Goal: Task Accomplishment & Management: Use online tool/utility

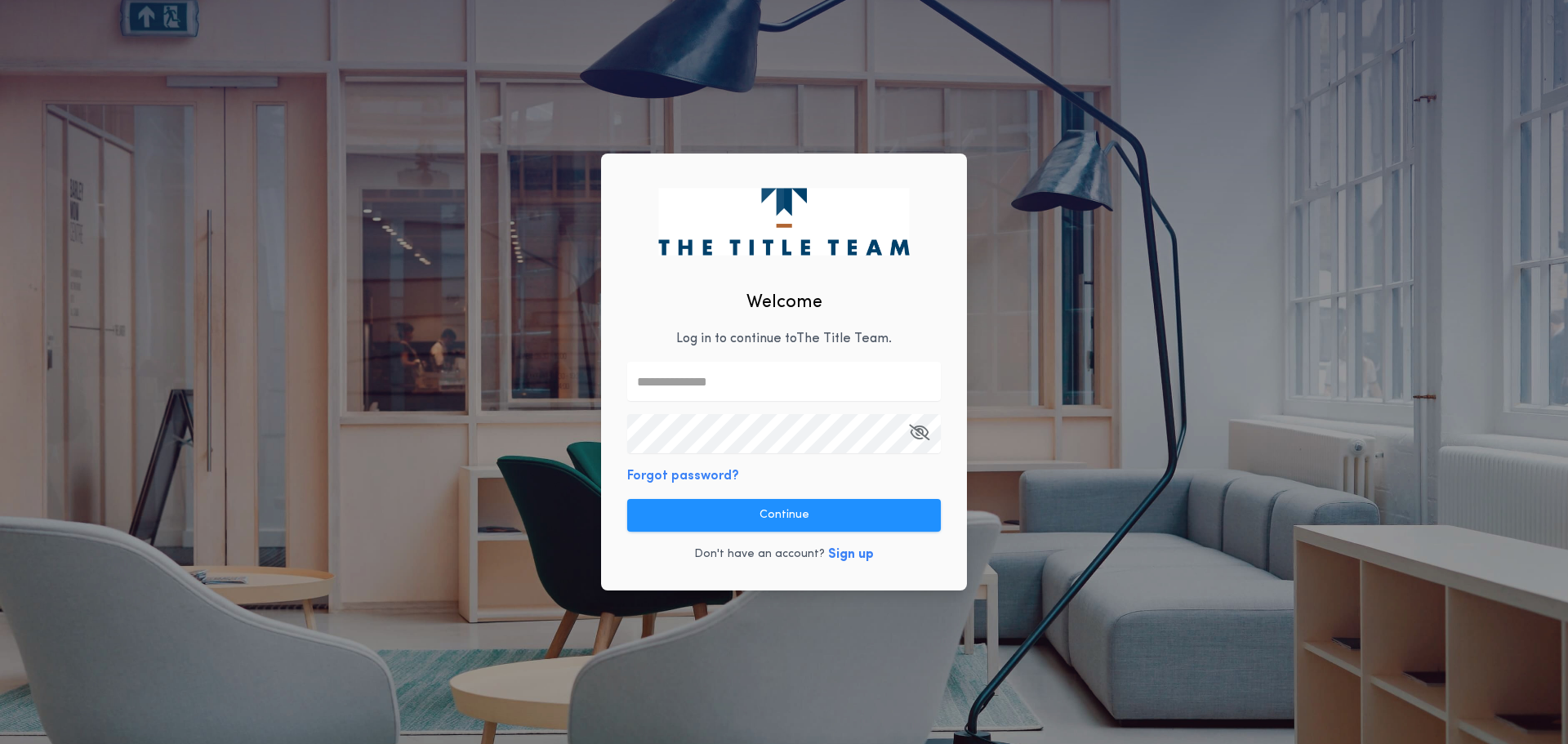
click at [689, 380] on input "text" at bounding box center [783, 381] width 313 height 40
type input "**********"
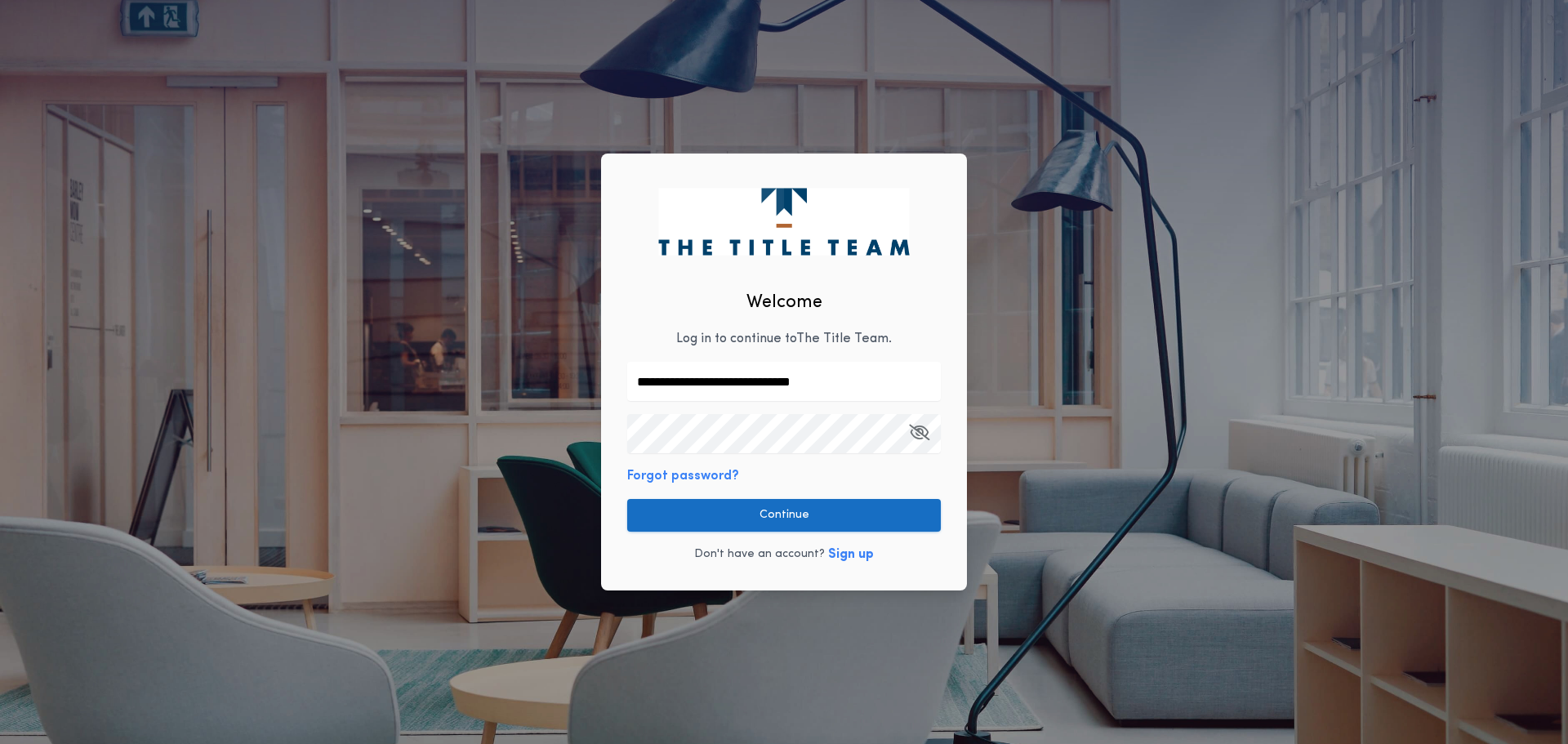
click at [757, 516] on button "Continue" at bounding box center [783, 514] width 313 height 33
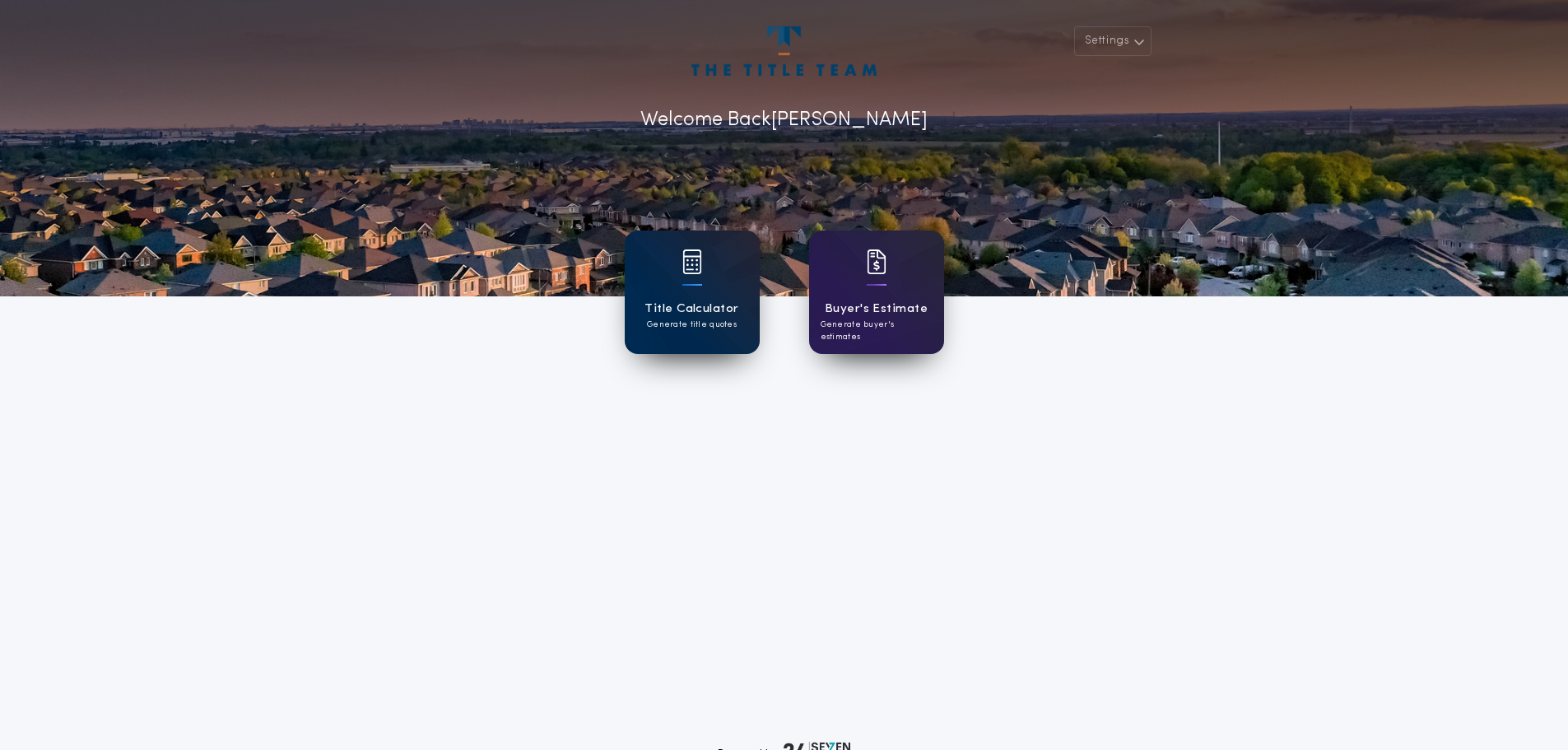
click at [688, 273] on img at bounding box center [692, 262] width 20 height 25
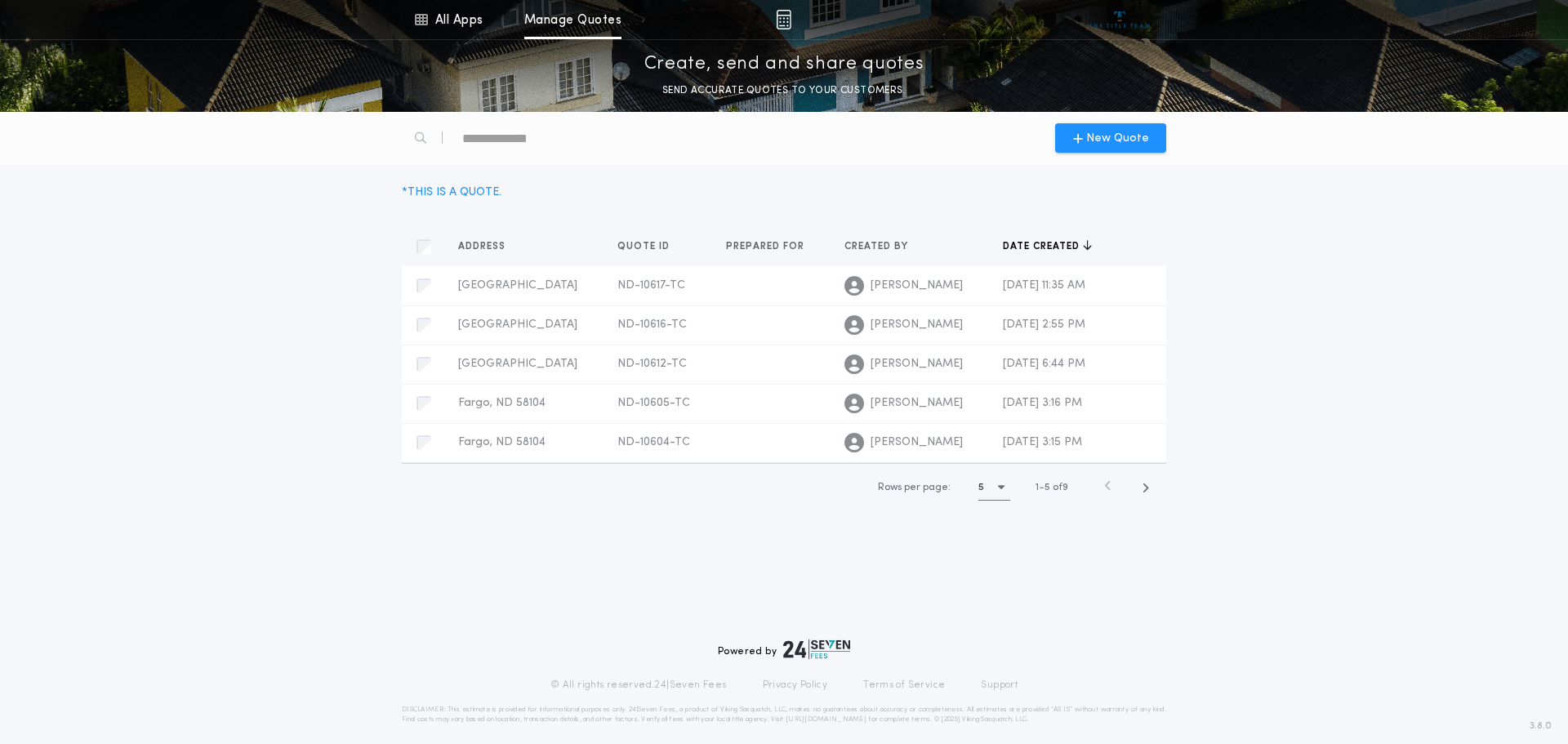
click at [305, 311] on div "Address Quotes Quote ID Quotes Prepared for Quotes Created by Quotes Date creat…" at bounding box center [784, 369] width 1568 height 324
click at [1095, 138] on span "New Quote" at bounding box center [1117, 138] width 63 height 17
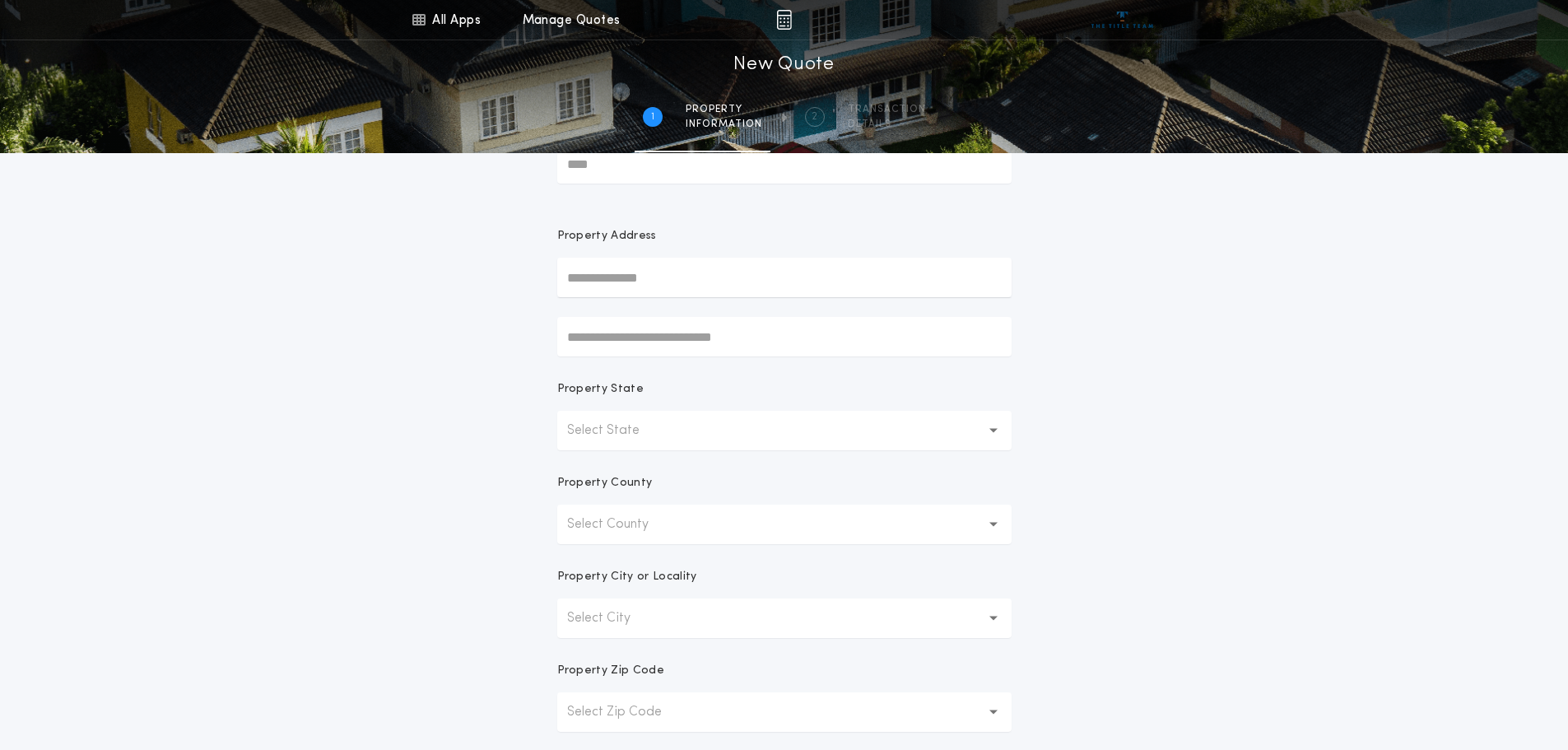
scroll to position [165, 0]
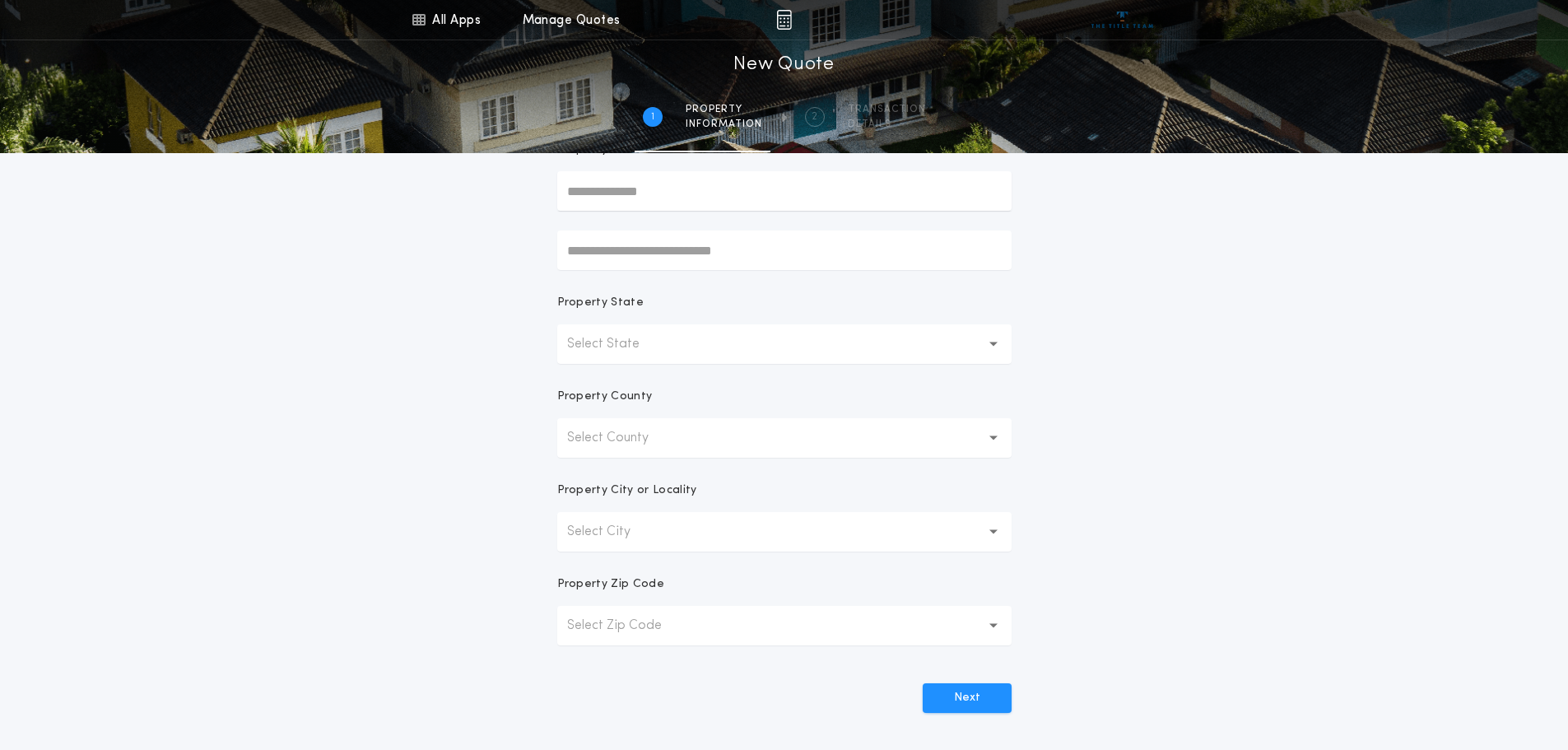
click at [609, 336] on p "Select State" at bounding box center [617, 343] width 99 height 20
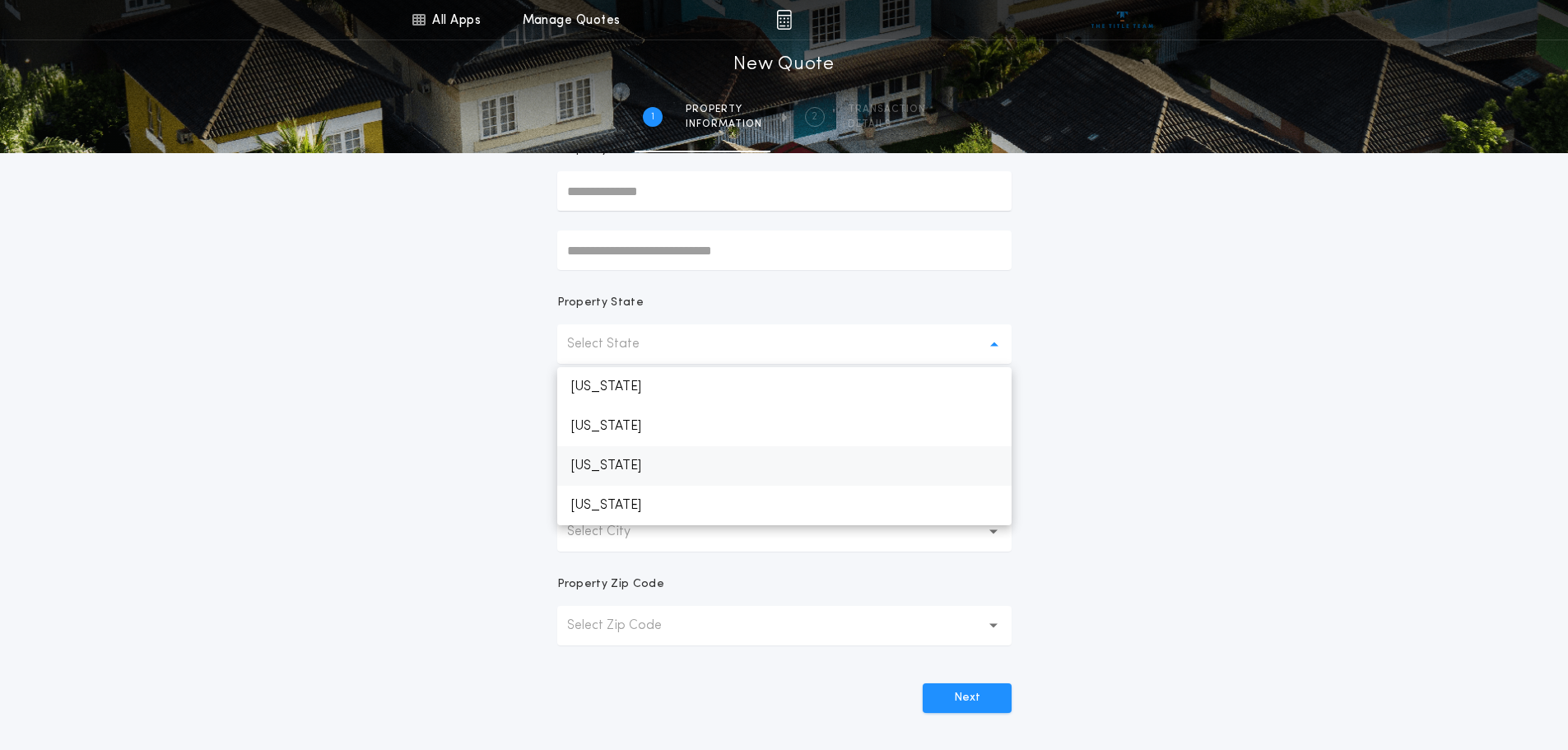
click at [619, 457] on p "[US_STATE]" at bounding box center [784, 466] width 454 height 40
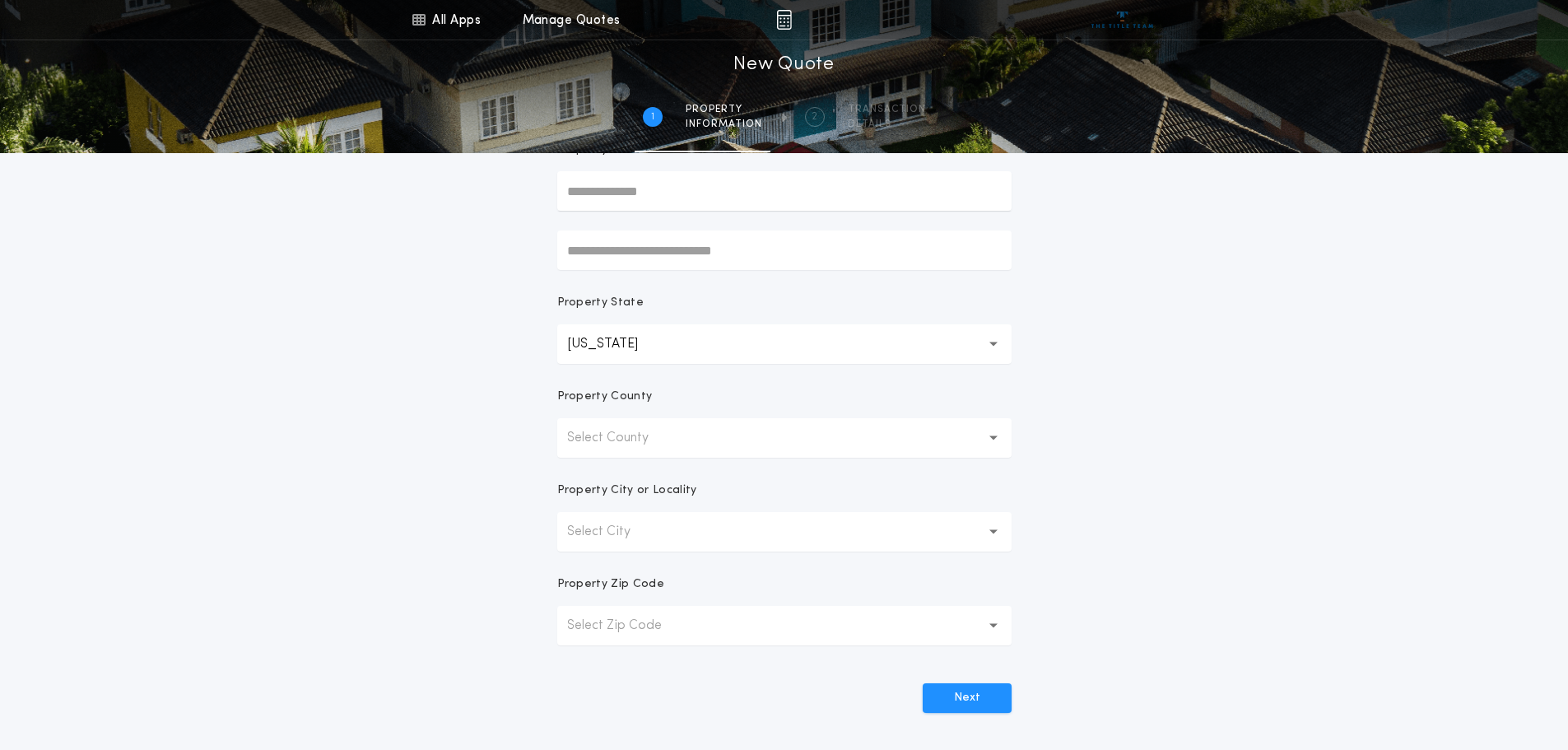
click at [619, 429] on p "Select County" at bounding box center [621, 437] width 108 height 20
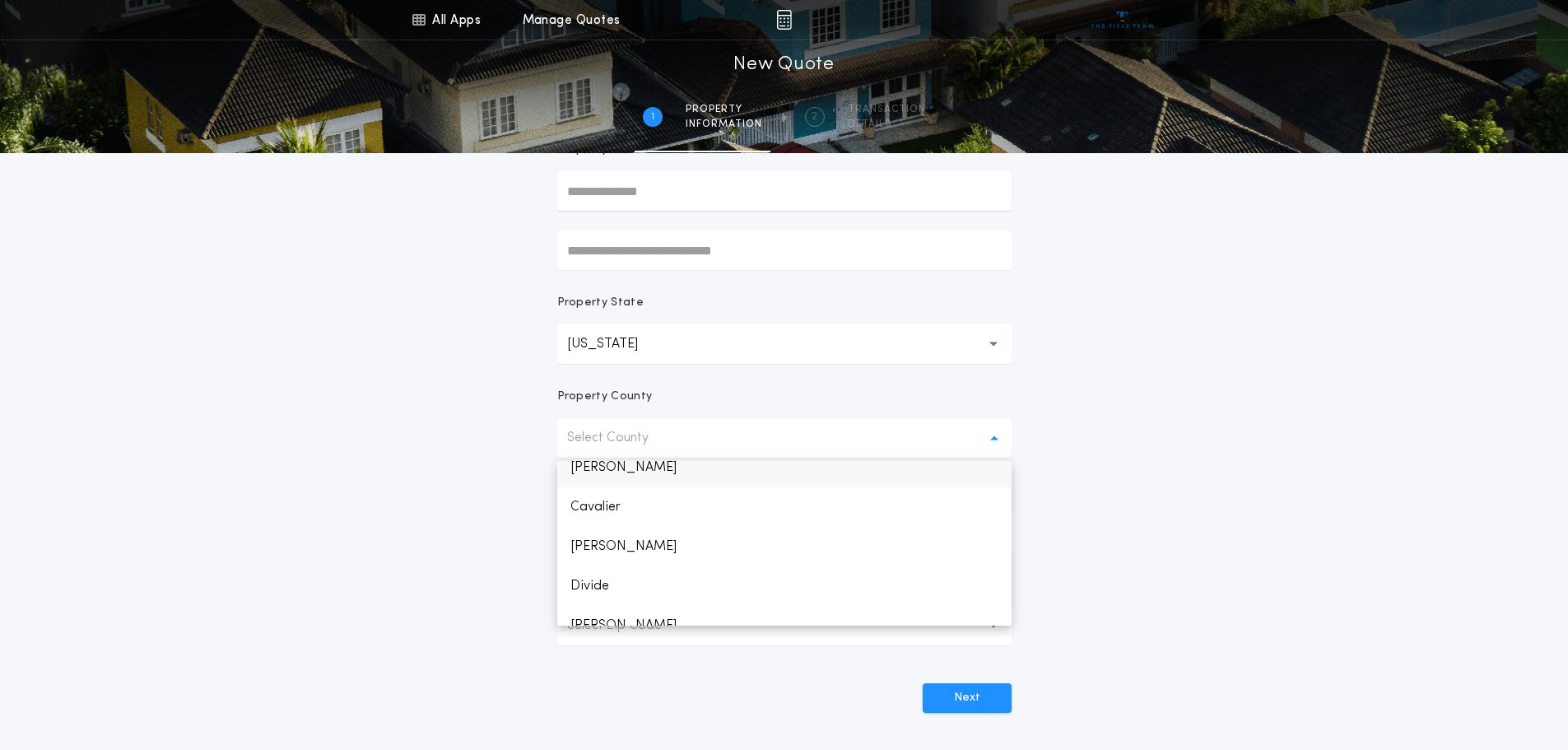
click at [618, 468] on p "[PERSON_NAME]" at bounding box center [784, 467] width 454 height 40
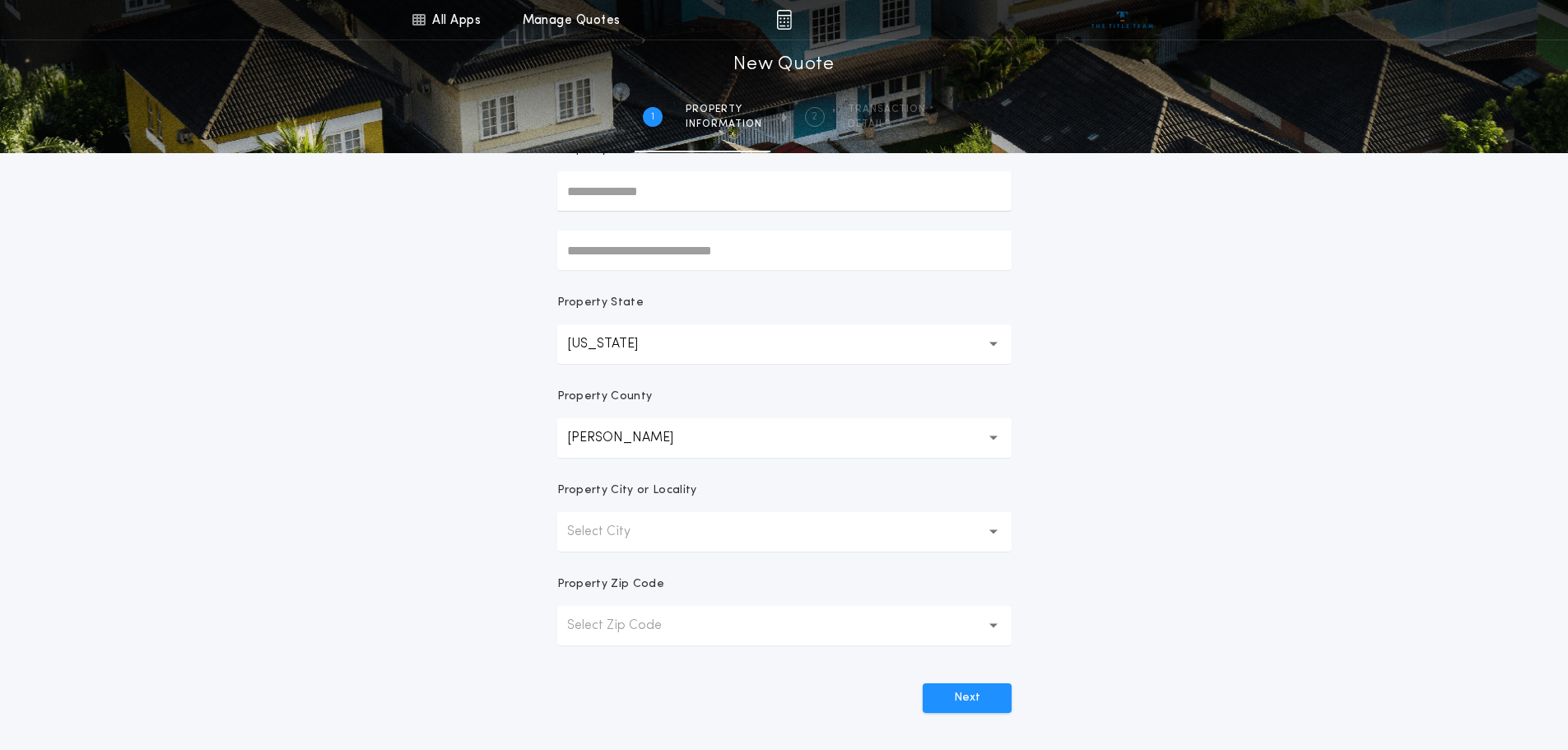
click at [623, 531] on p "Select City" at bounding box center [612, 531] width 90 height 20
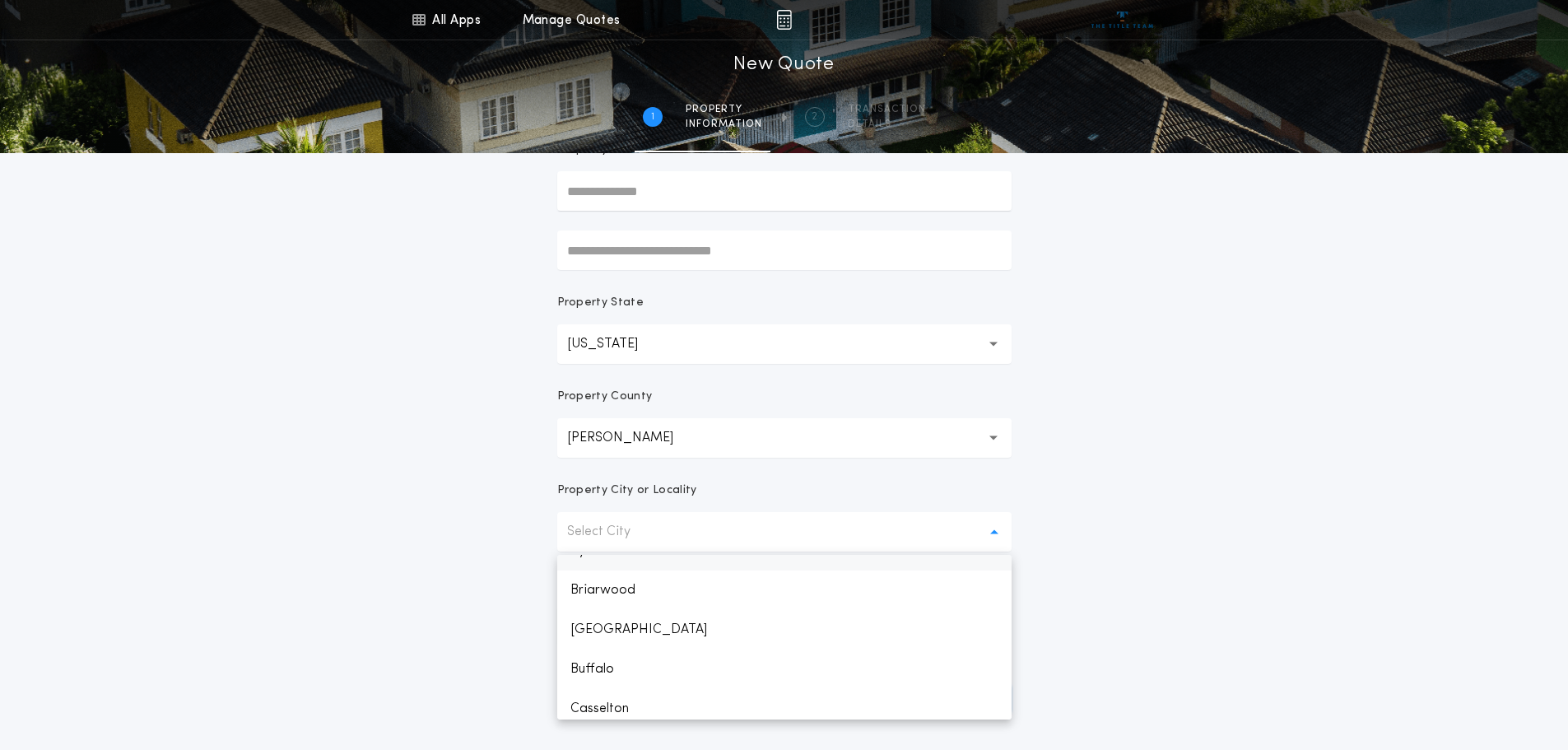
scroll to position [247, 0]
click at [616, 643] on p "Buffalo" at bounding box center [784, 644] width 454 height 40
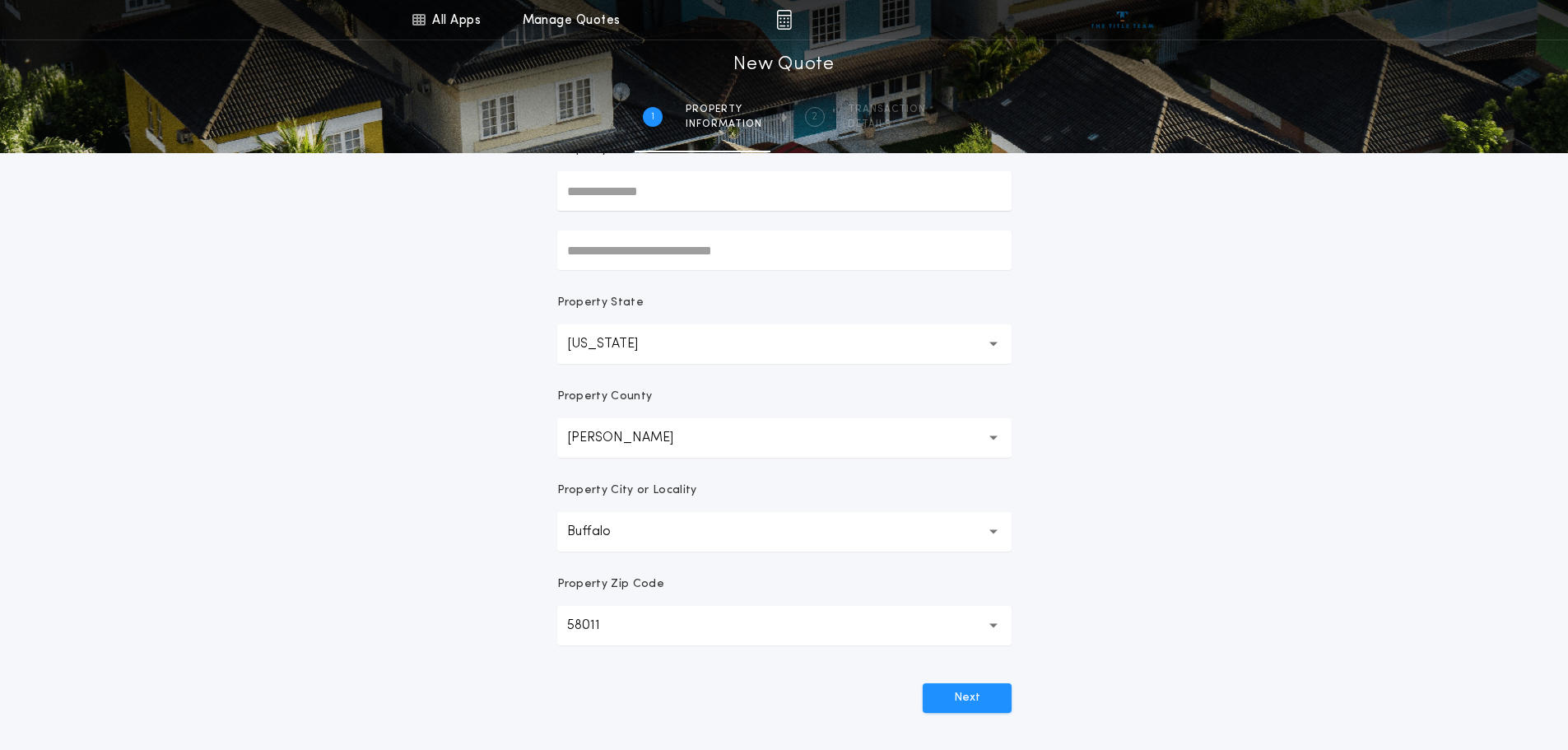
click at [607, 621] on p "58011" at bounding box center [597, 625] width 59 height 20
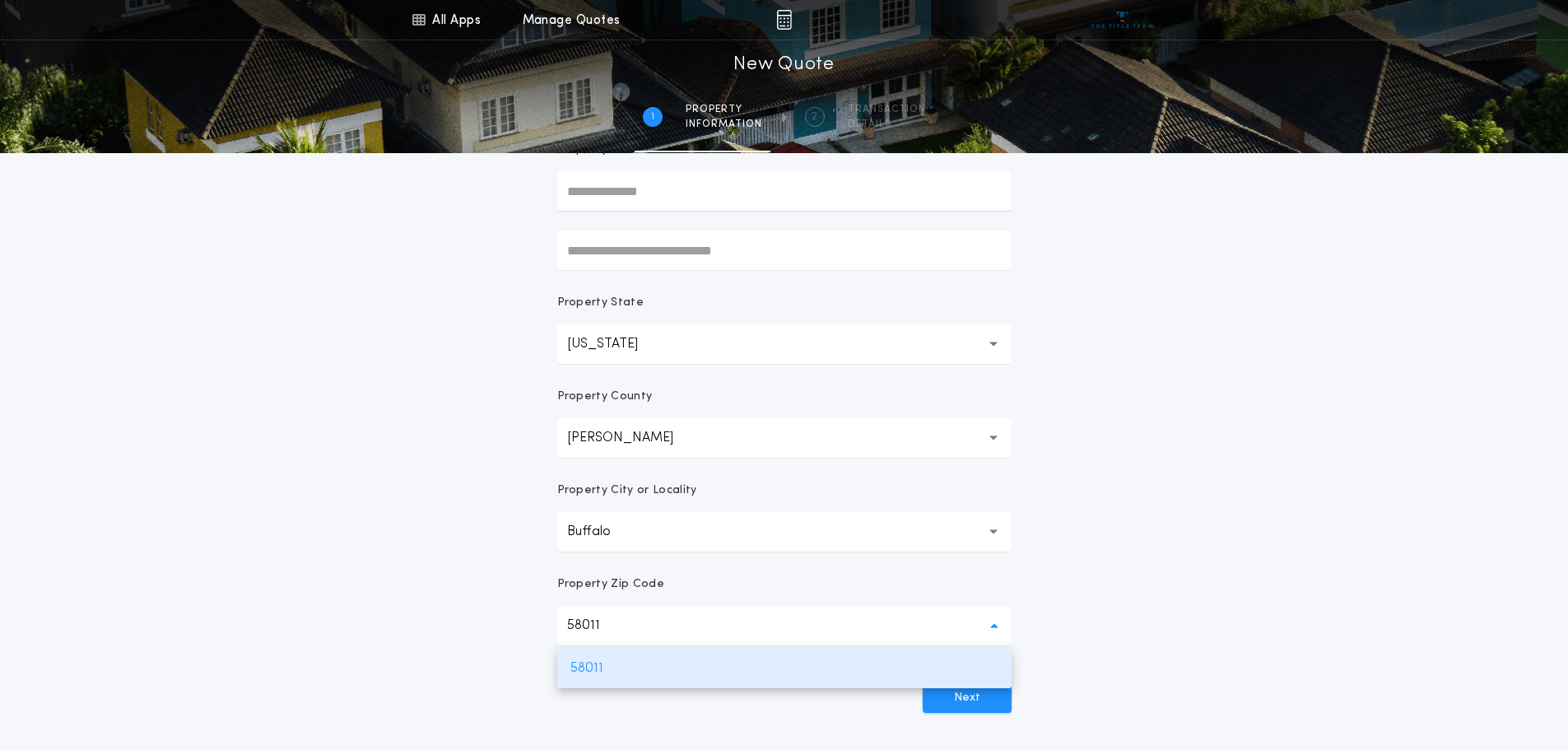
drag, startPoint x: 621, startPoint y: 623, endPoint x: 557, endPoint y: 616, distance: 64.4
click at [557, 616] on button "58011 *****" at bounding box center [784, 626] width 454 height 40
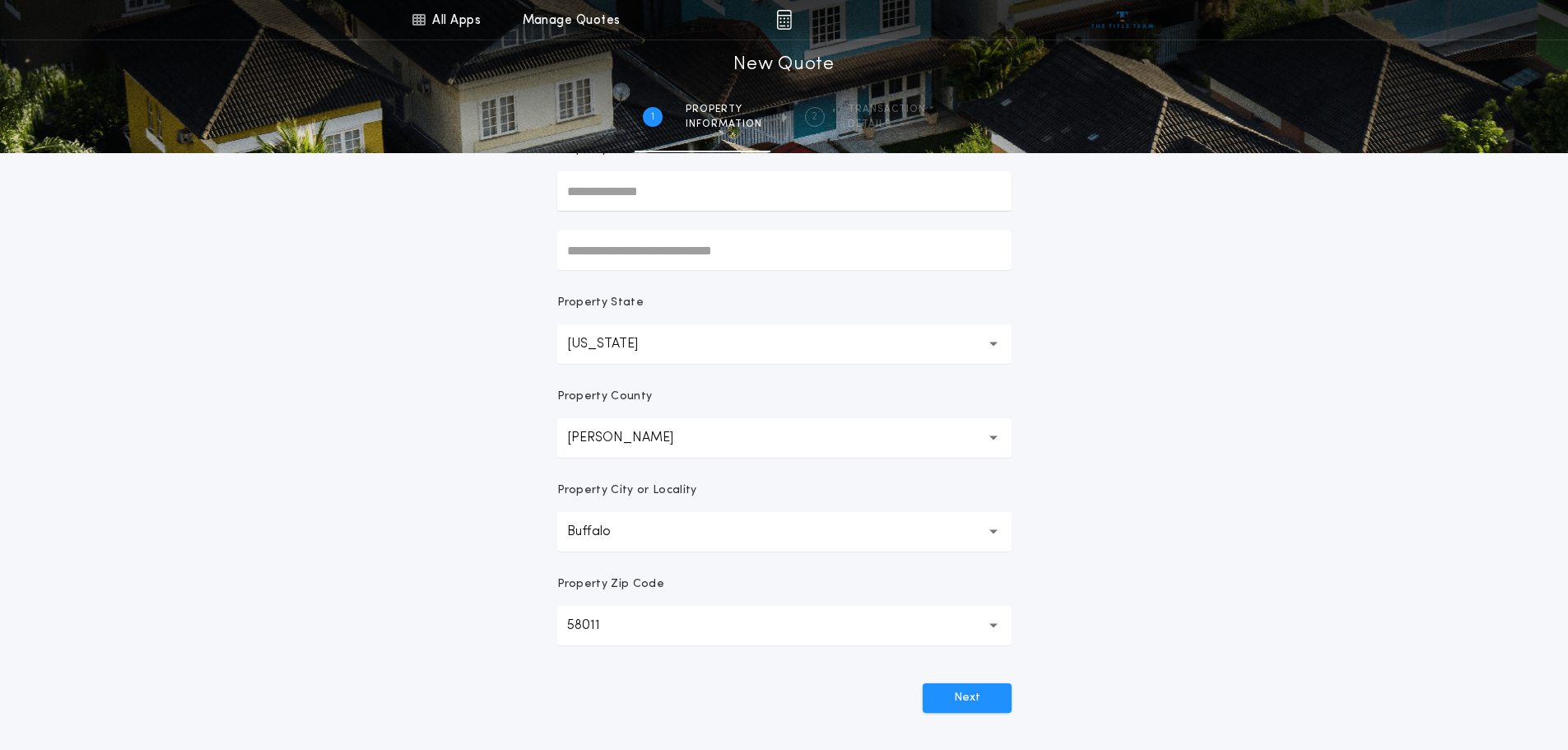
click at [989, 624] on icon "button" at bounding box center [994, 626] width 9 height 6
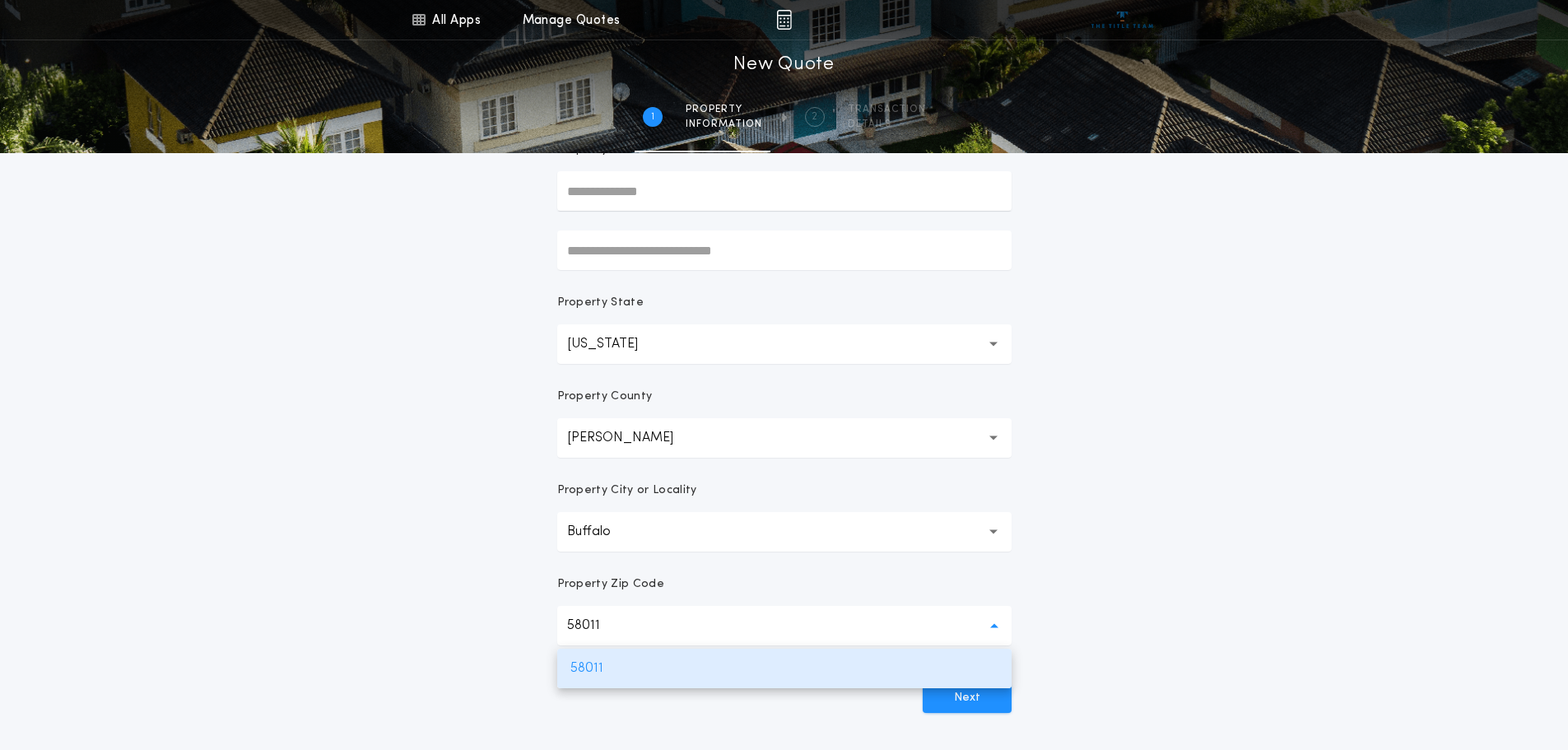
click at [989, 624] on icon "button" at bounding box center [994, 626] width 9 height 6
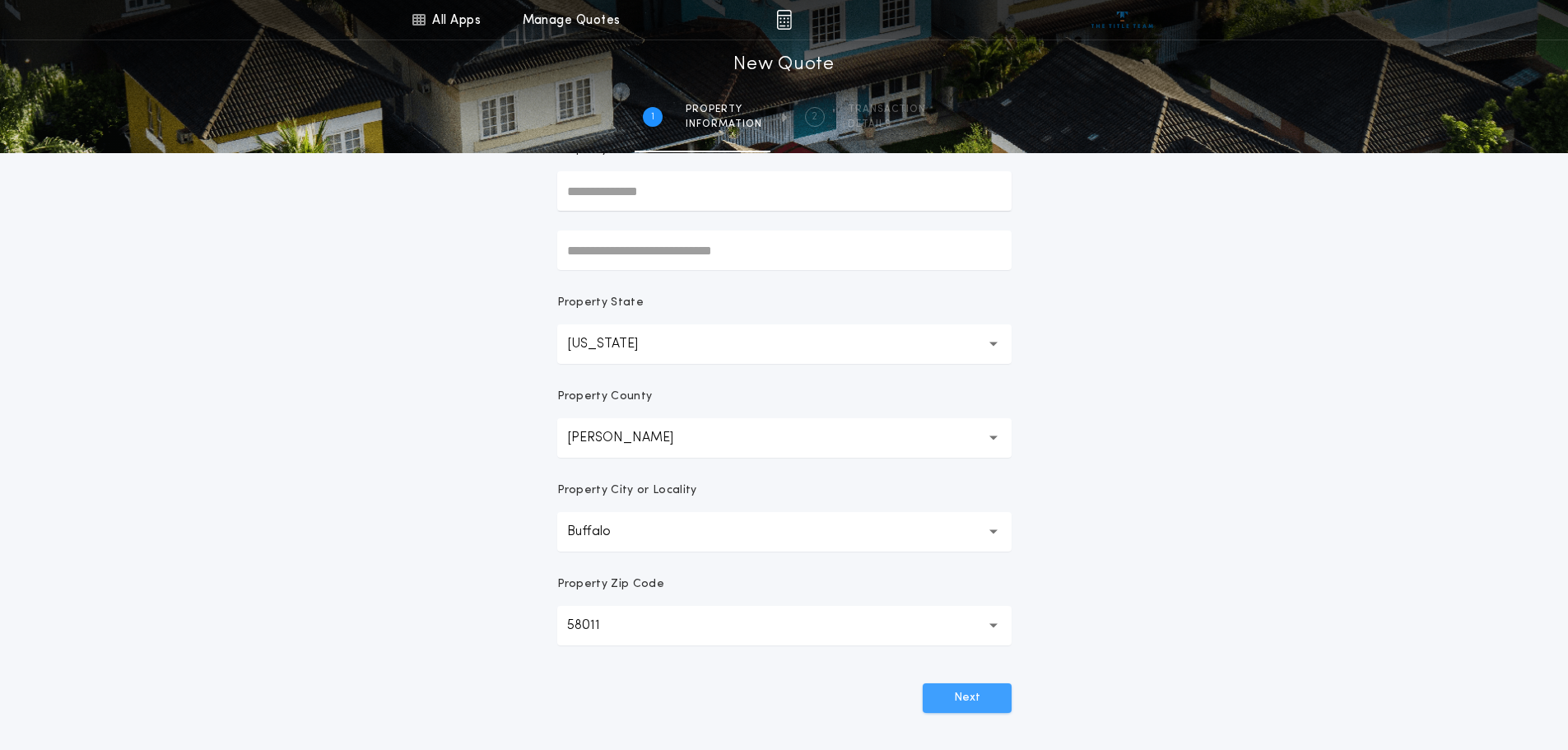
click at [958, 697] on button "Next" at bounding box center [968, 697] width 89 height 29
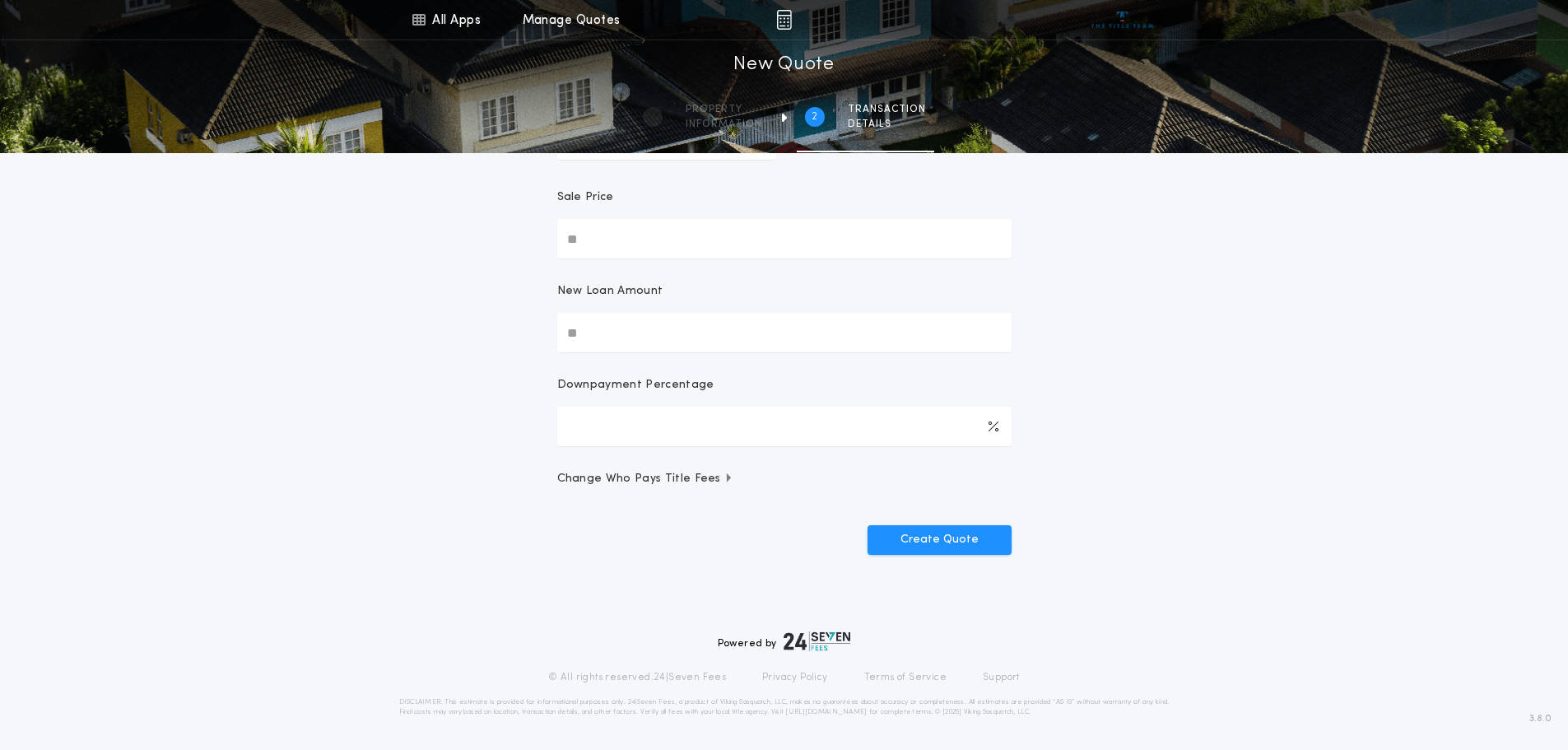
drag, startPoint x: 596, startPoint y: 336, endPoint x: 538, endPoint y: 335, distance: 58.0
click at [538, 335] on form "Transaction Type Purchase W/ Loan Refinance Cash Sale Price New Loan Amount Dow…" at bounding box center [784, 275] width 494 height 558
click at [477, 425] on div "All Apps Title Calculator Buyer's Estimate Menu All Apps Manage Quotes 2 /2 New…" at bounding box center [784, 229] width 1568 height 775
click at [487, 356] on div "All Apps Title Calculator Buyer's Estimate Menu All Apps Manage Quotes 2 /2 New…" at bounding box center [784, 229] width 1568 height 775
click at [479, 375] on div "All Apps Title Calculator Buyer's Estimate Menu All Apps Manage Quotes 2 /2 New…" at bounding box center [784, 229] width 1568 height 775
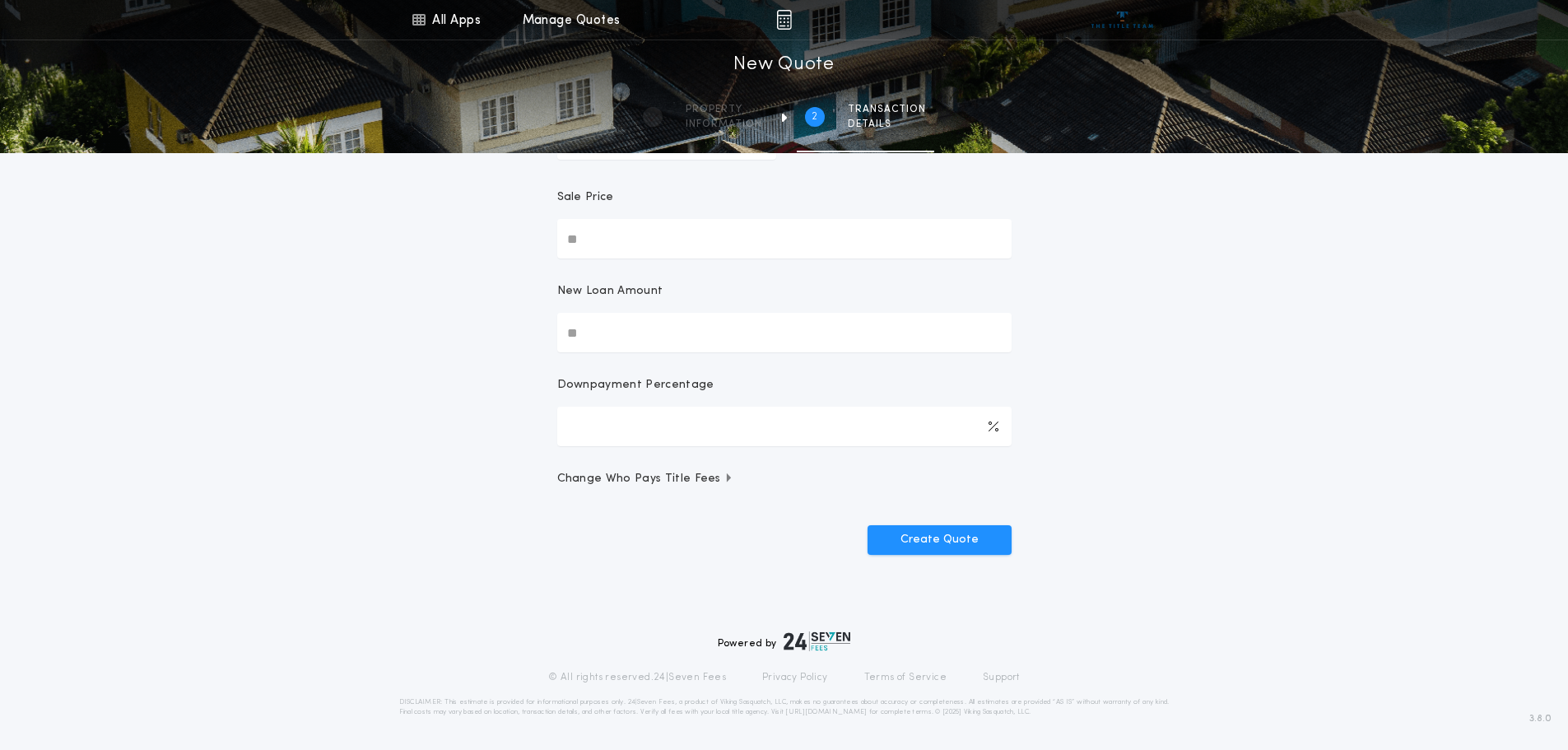
click at [314, 259] on div "All Apps Title Calculator Buyer's Estimate Menu All Apps Manage Quotes 2 /2 New…" at bounding box center [784, 229] width 1568 height 775
drag, startPoint x: 591, startPoint y: 240, endPoint x: 542, endPoint y: 242, distance: 49.0
click at [542, 242] on form "Transaction Type Purchase W/ Loan Refinance Cash Sale Price New Loan Amount Dow…" at bounding box center [784, 275] width 494 height 558
click at [595, 235] on input "Sale Price" at bounding box center [784, 239] width 454 height 40
click at [925, 540] on button "Create Quote" at bounding box center [940, 540] width 144 height 29
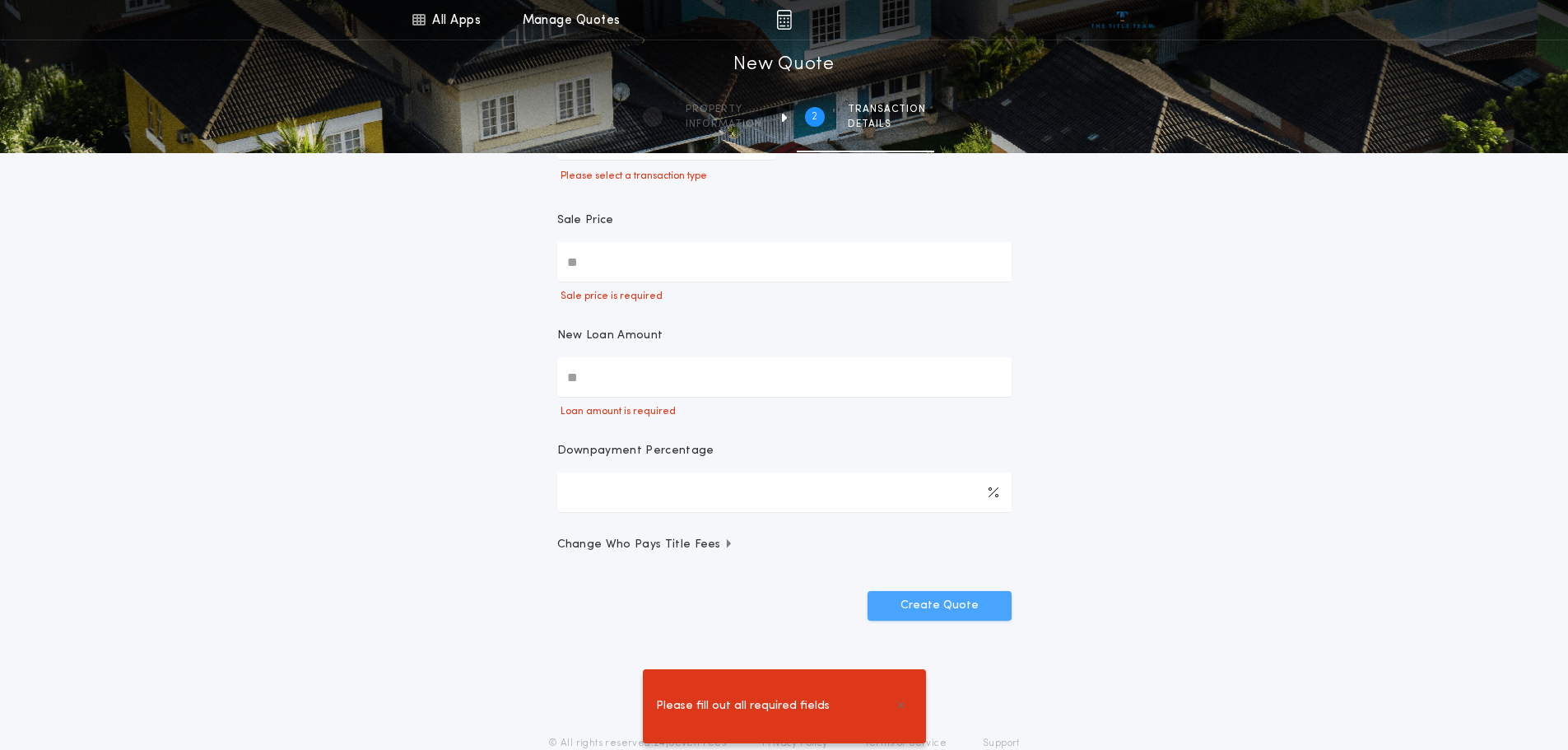
click at [950, 607] on button "Create Quote" at bounding box center [940, 605] width 144 height 29
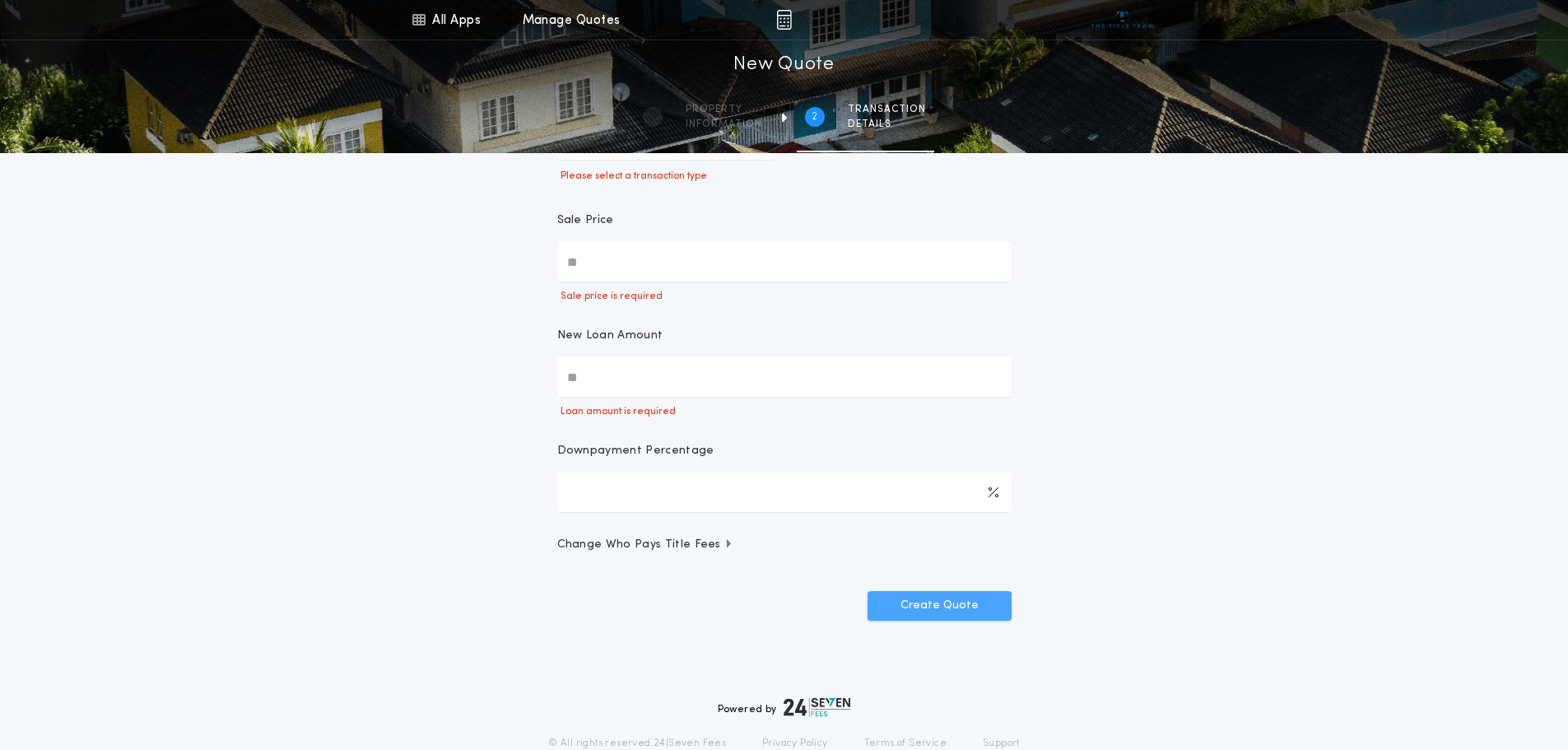
click at [928, 607] on button "Create Quote" at bounding box center [940, 605] width 144 height 29
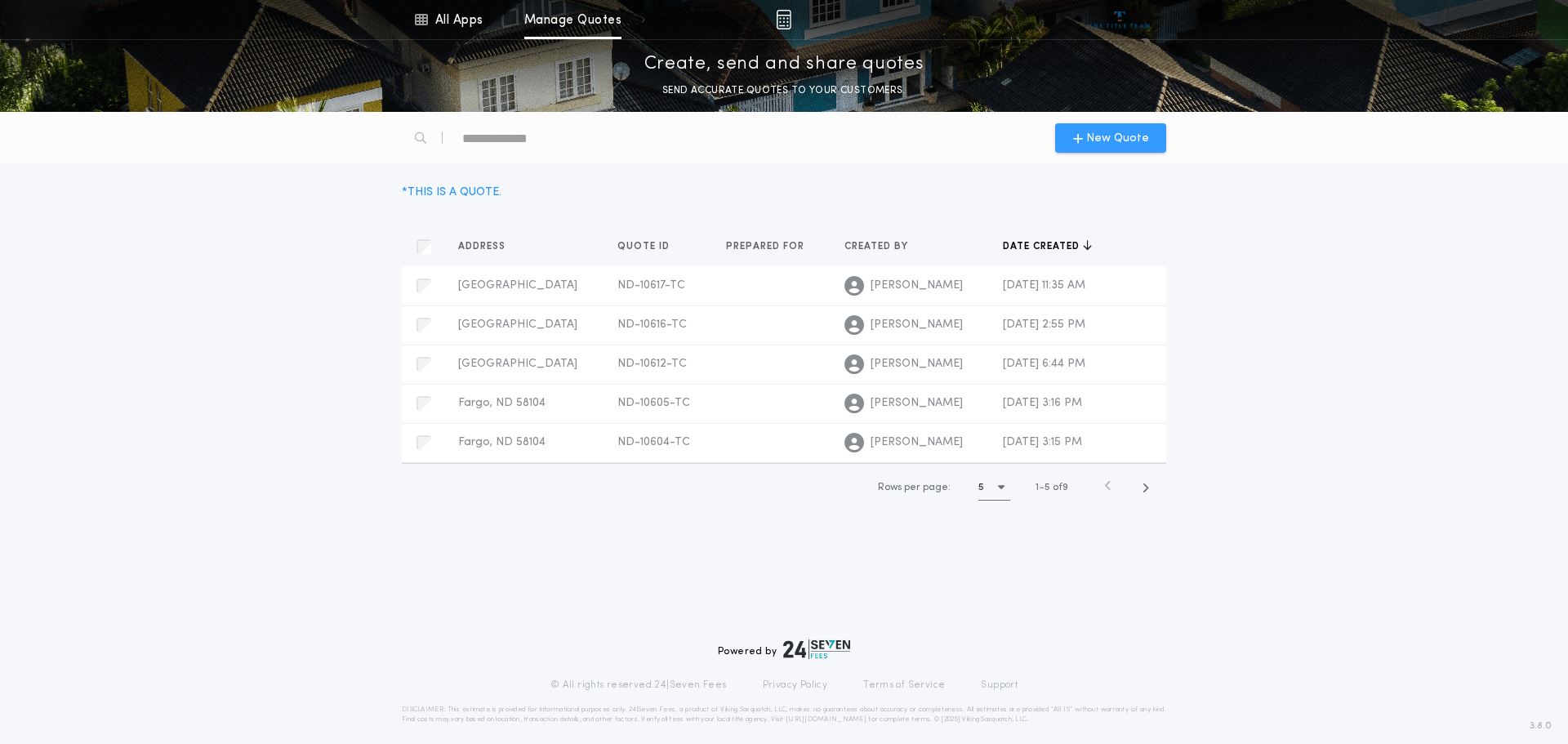
click at [1109, 139] on span "New Quote" at bounding box center [1117, 138] width 63 height 17
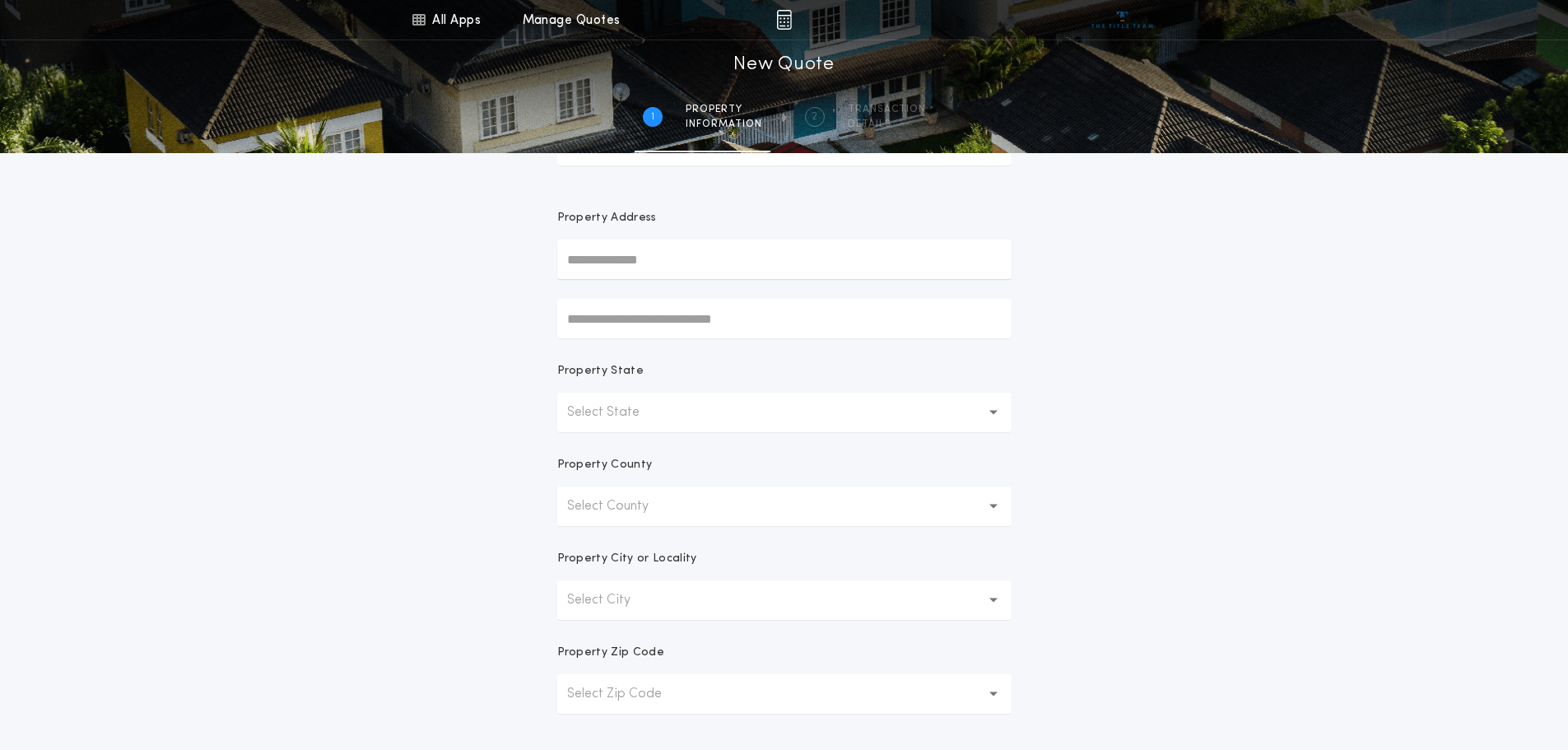
scroll to position [82, 0]
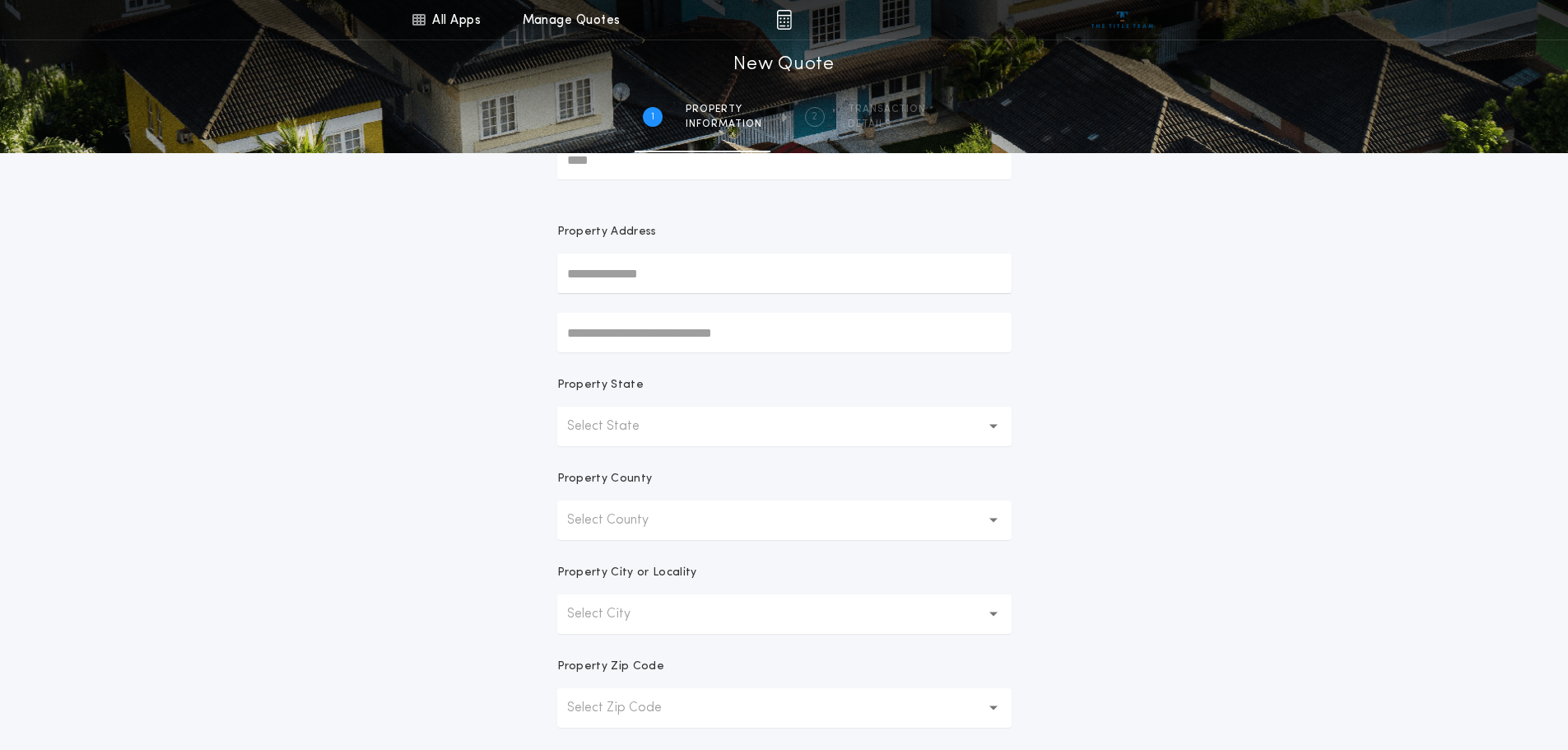
click at [635, 429] on p "Select State" at bounding box center [617, 426] width 99 height 20
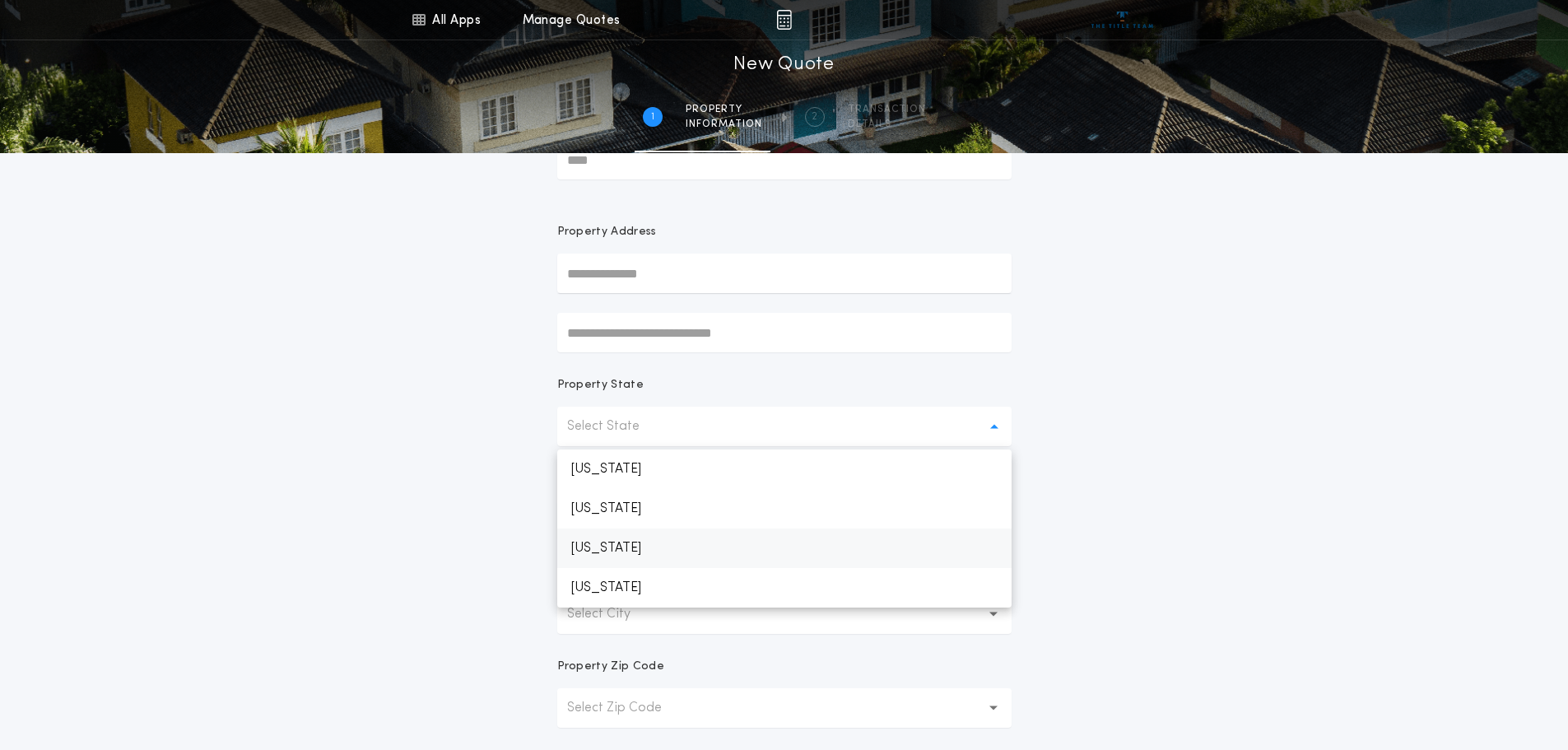
click at [629, 544] on p "[US_STATE]" at bounding box center [784, 548] width 454 height 40
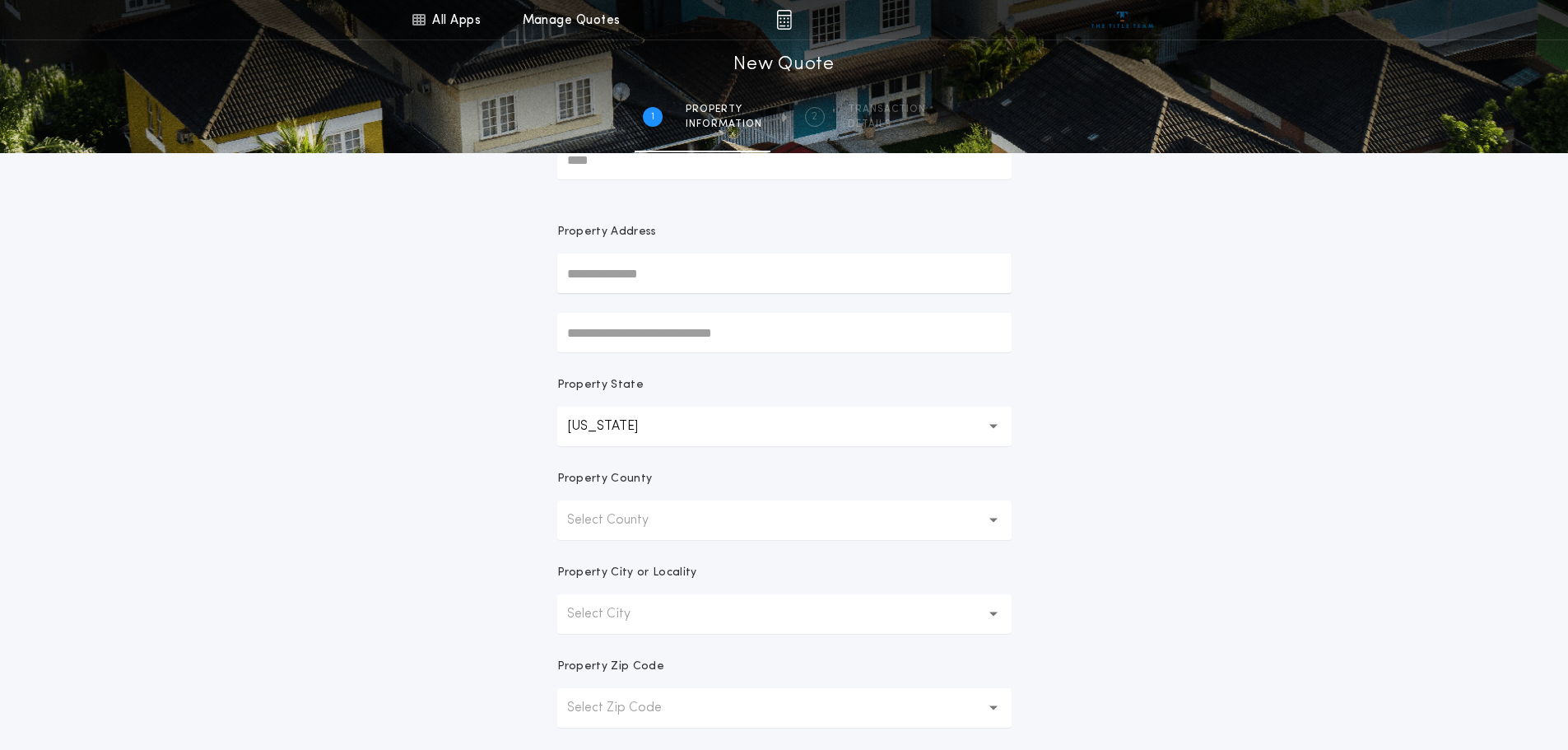
click at [619, 527] on p "Select County" at bounding box center [621, 520] width 108 height 20
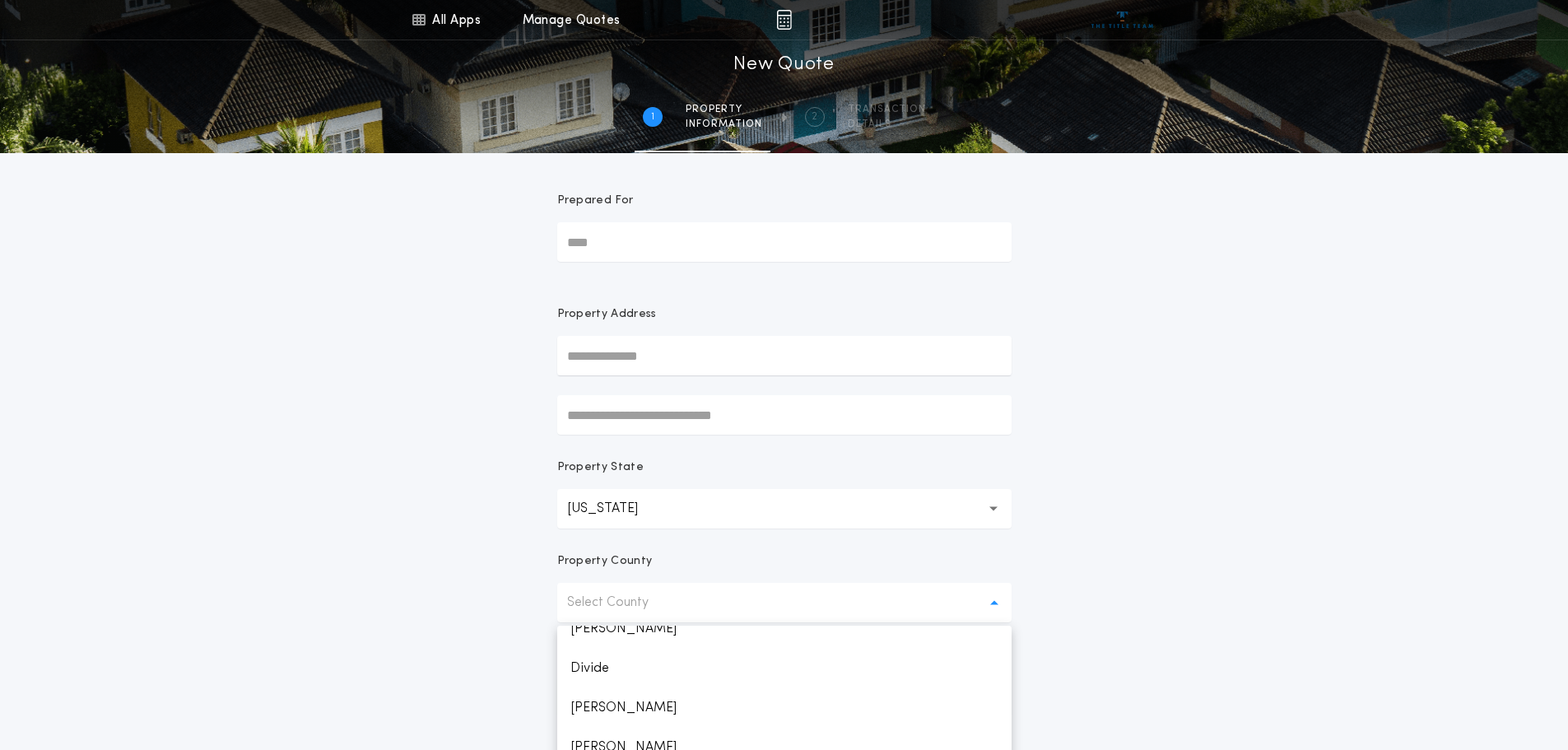
scroll to position [0, 0]
click at [581, 628] on p "[PERSON_NAME]" at bounding box center [784, 632] width 454 height 40
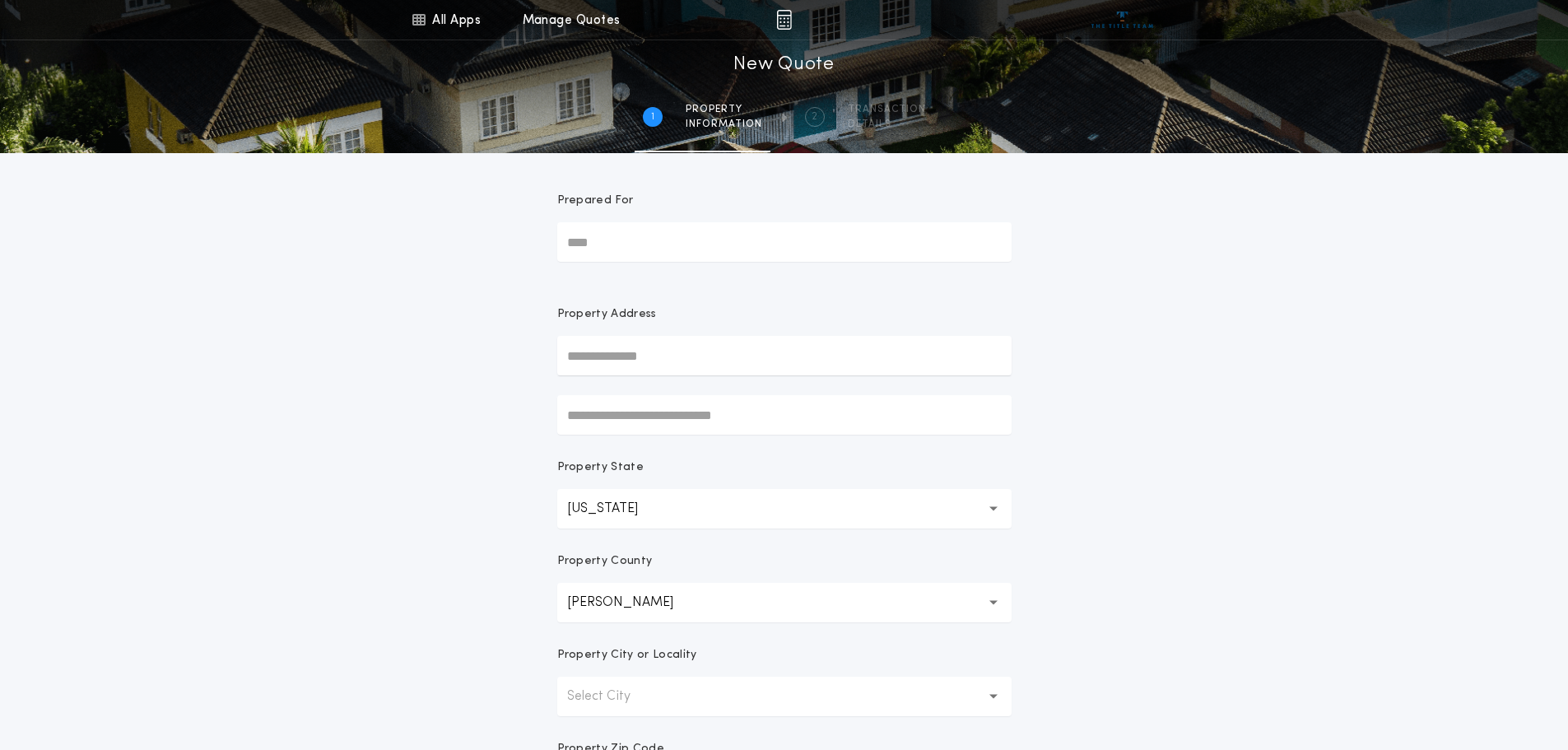
click at [619, 691] on p "Select City" at bounding box center [612, 696] width 90 height 20
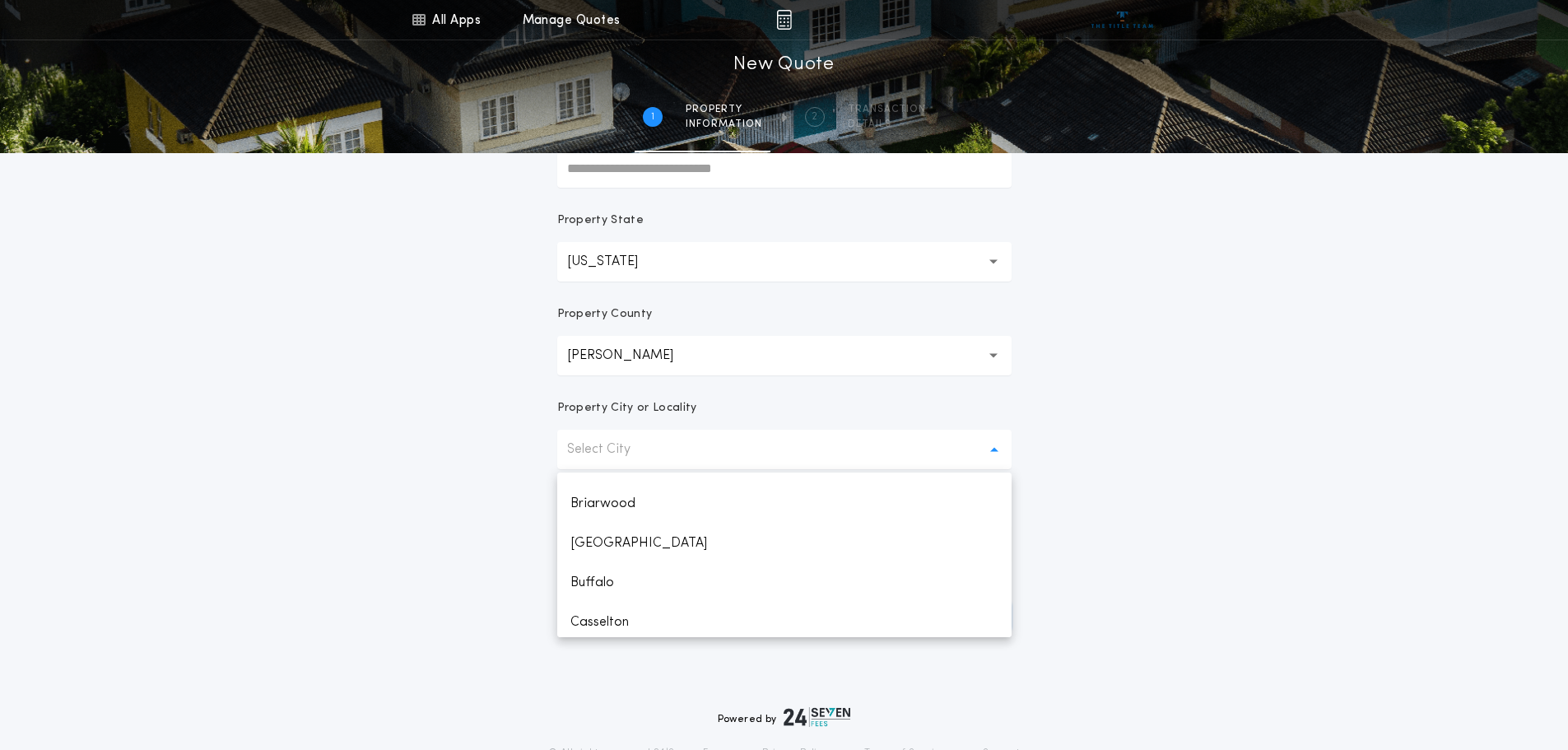
scroll to position [247, 0]
click at [605, 563] on p "Buffalo" at bounding box center [784, 561] width 454 height 40
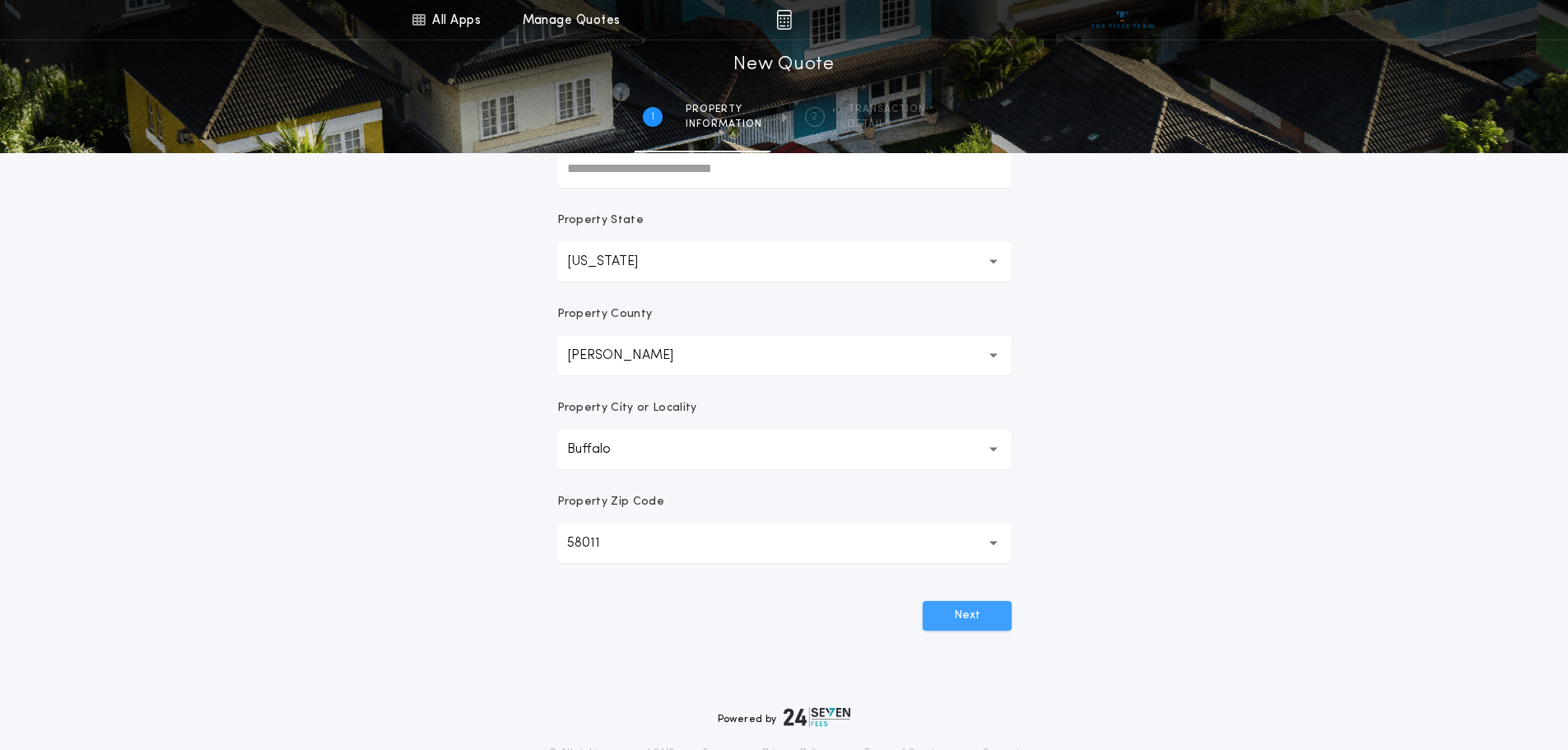
click at [961, 613] on button "Next" at bounding box center [968, 614] width 89 height 29
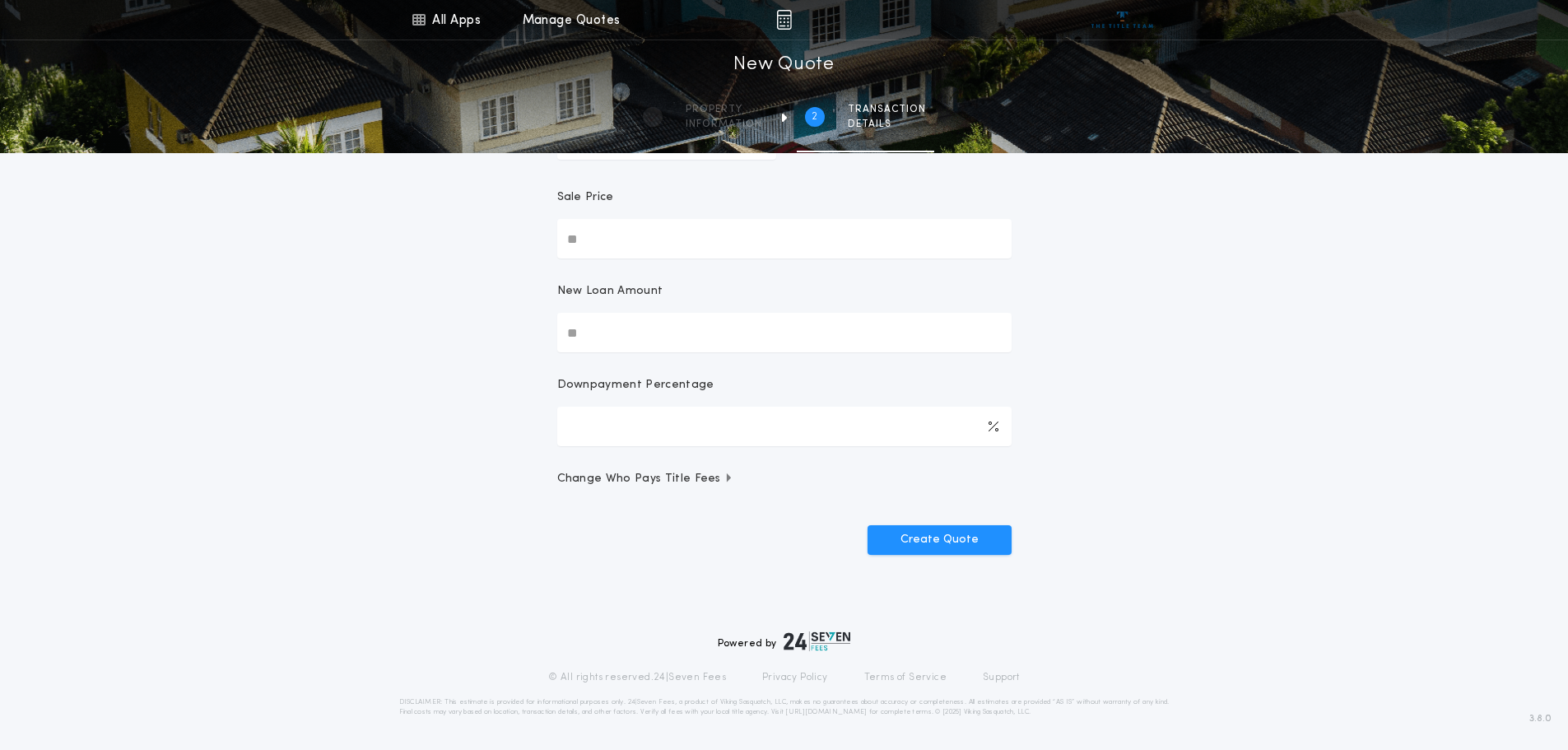
scroll to position [0, 0]
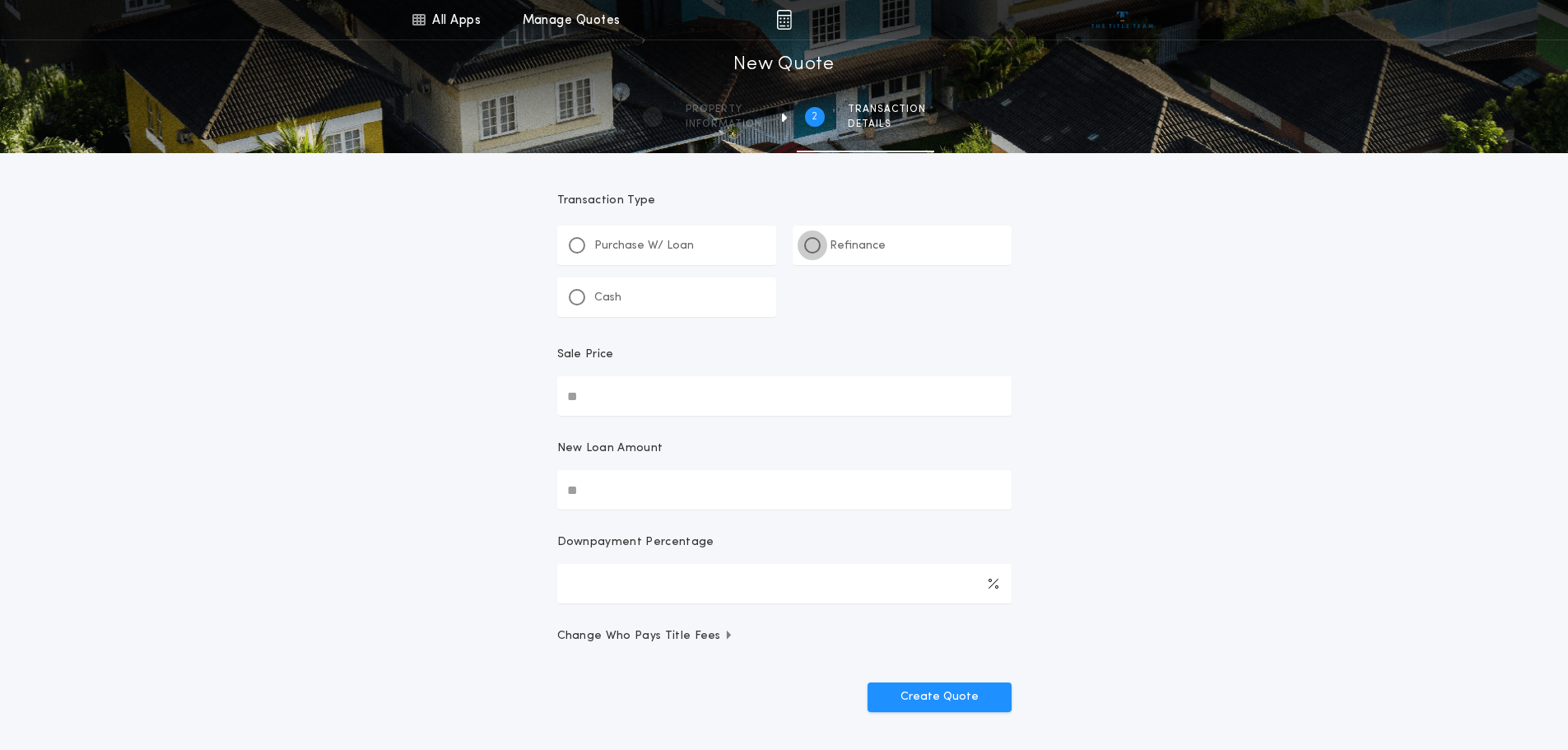
click at [813, 240] on div at bounding box center [812, 245] width 16 height 16
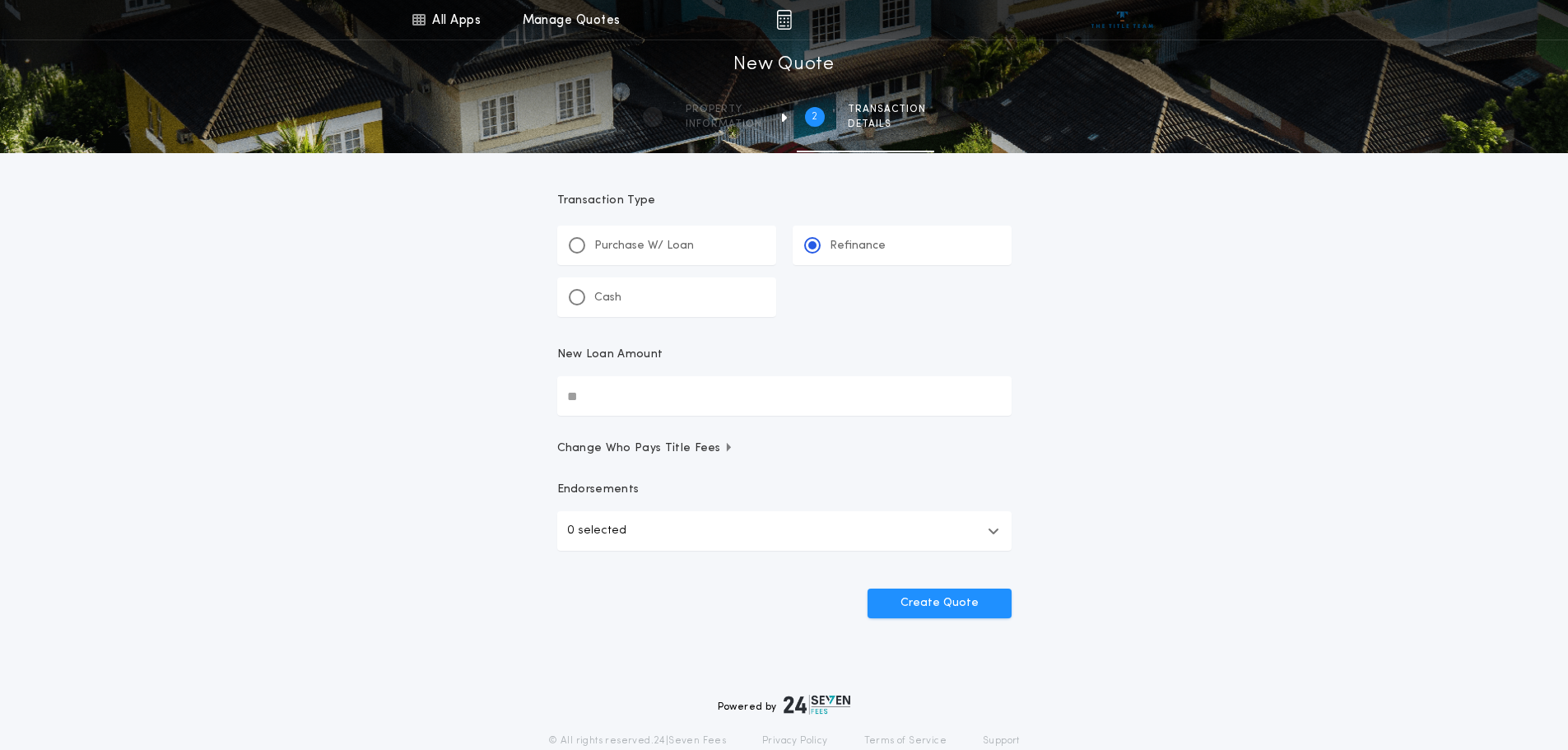
drag, startPoint x: 593, startPoint y: 394, endPoint x: 552, endPoint y: 393, distance: 41.0
click at [552, 393] on form "Transaction Type ********* Purchase W/ Loan Refinance Cash New Loan Amount Chan…" at bounding box center [784, 385] width 494 height 465
drag, startPoint x: 569, startPoint y: 397, endPoint x: 535, endPoint y: 397, distance: 34.0
click at [535, 397] on div "All Apps Title Calculator Buyer's Estimate Menu All Apps Manage Quotes 2 /2 New…" at bounding box center [784, 340] width 1568 height 681
click at [606, 396] on input "New Loan Amount" at bounding box center [784, 396] width 454 height 40
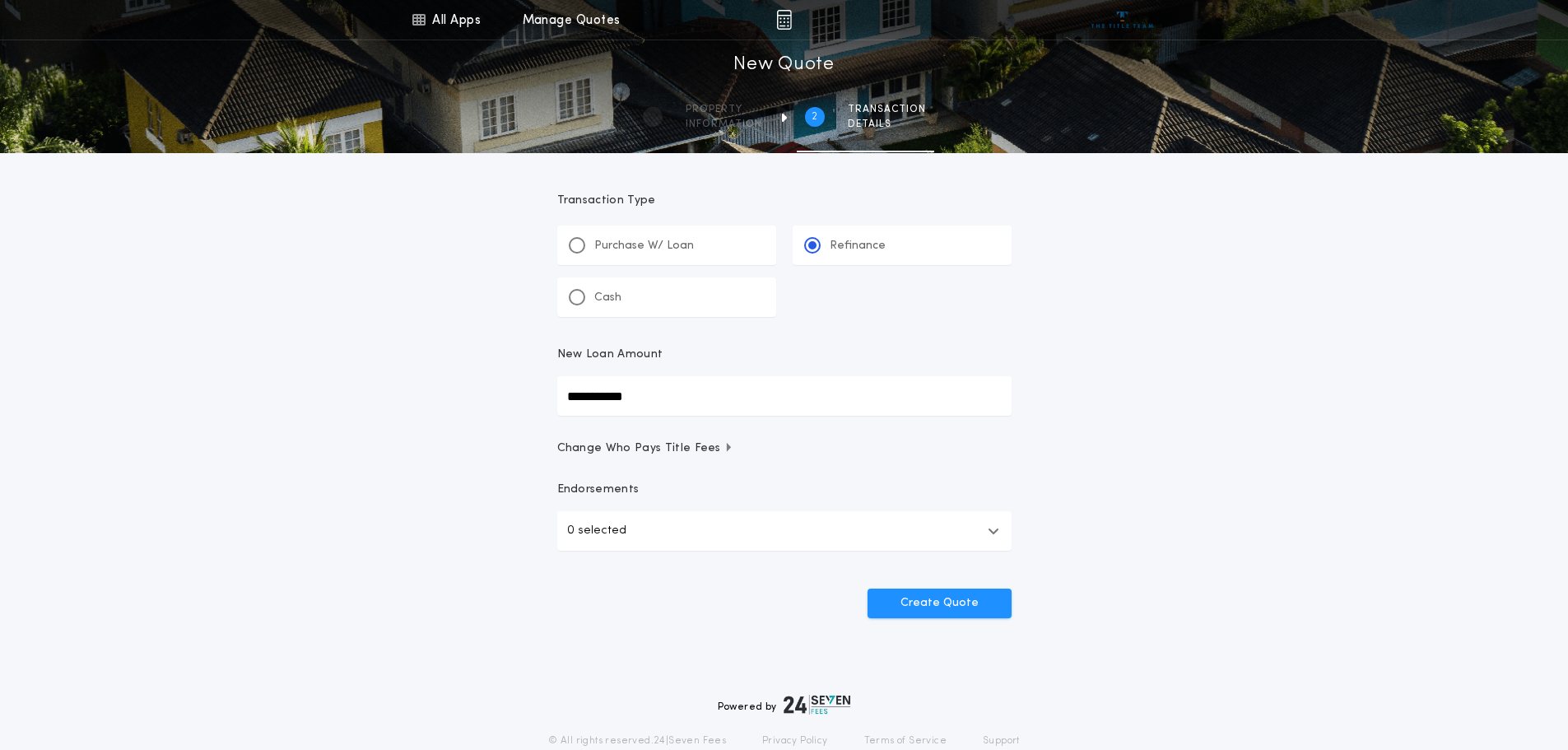
type input "**********"
click at [479, 476] on div "**********" at bounding box center [784, 340] width 1568 height 681
click at [656, 532] on button "0 selected" at bounding box center [784, 531] width 454 height 40
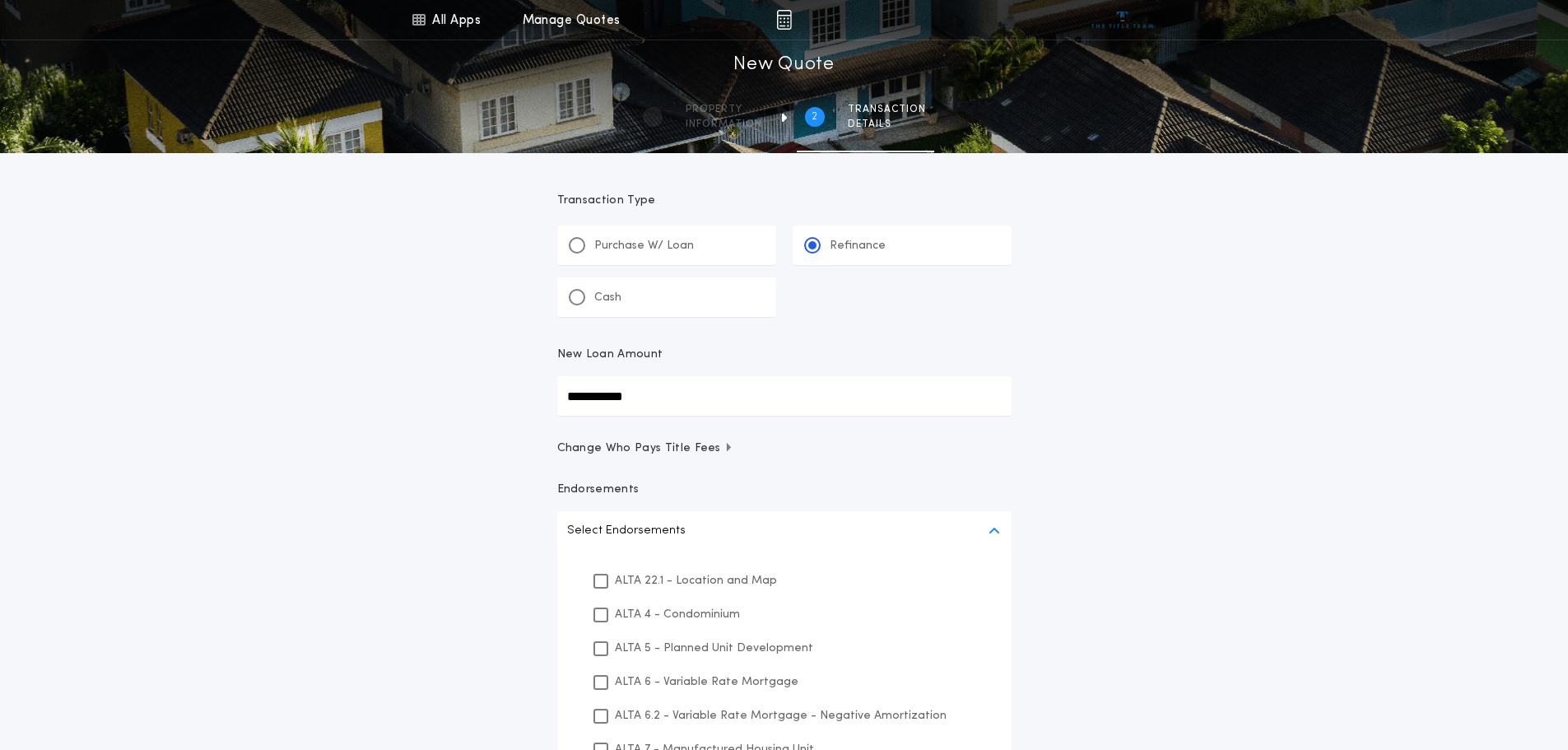
click at [1073, 514] on div "**********" at bounding box center [784, 488] width 1568 height 978
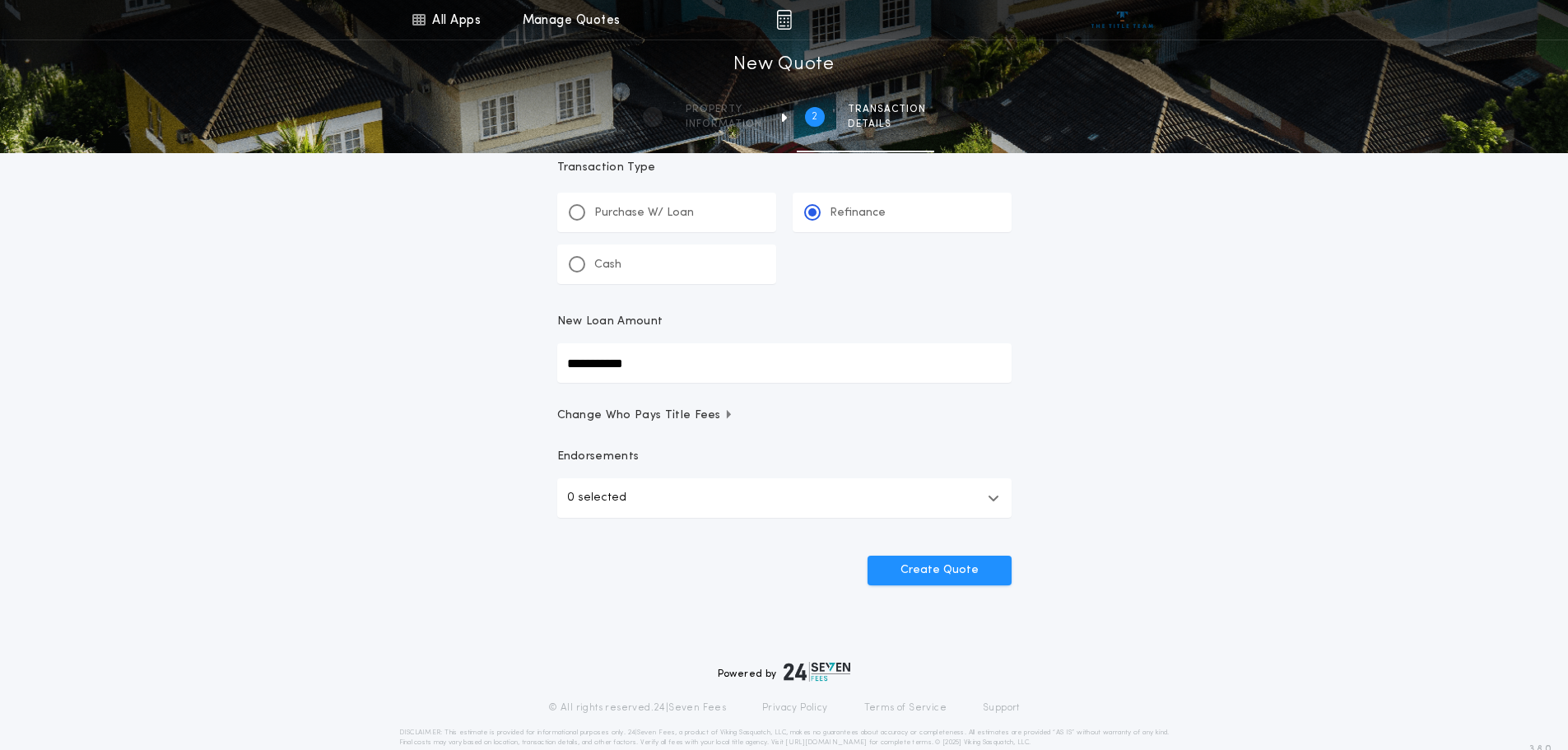
scroll to position [64, 0]
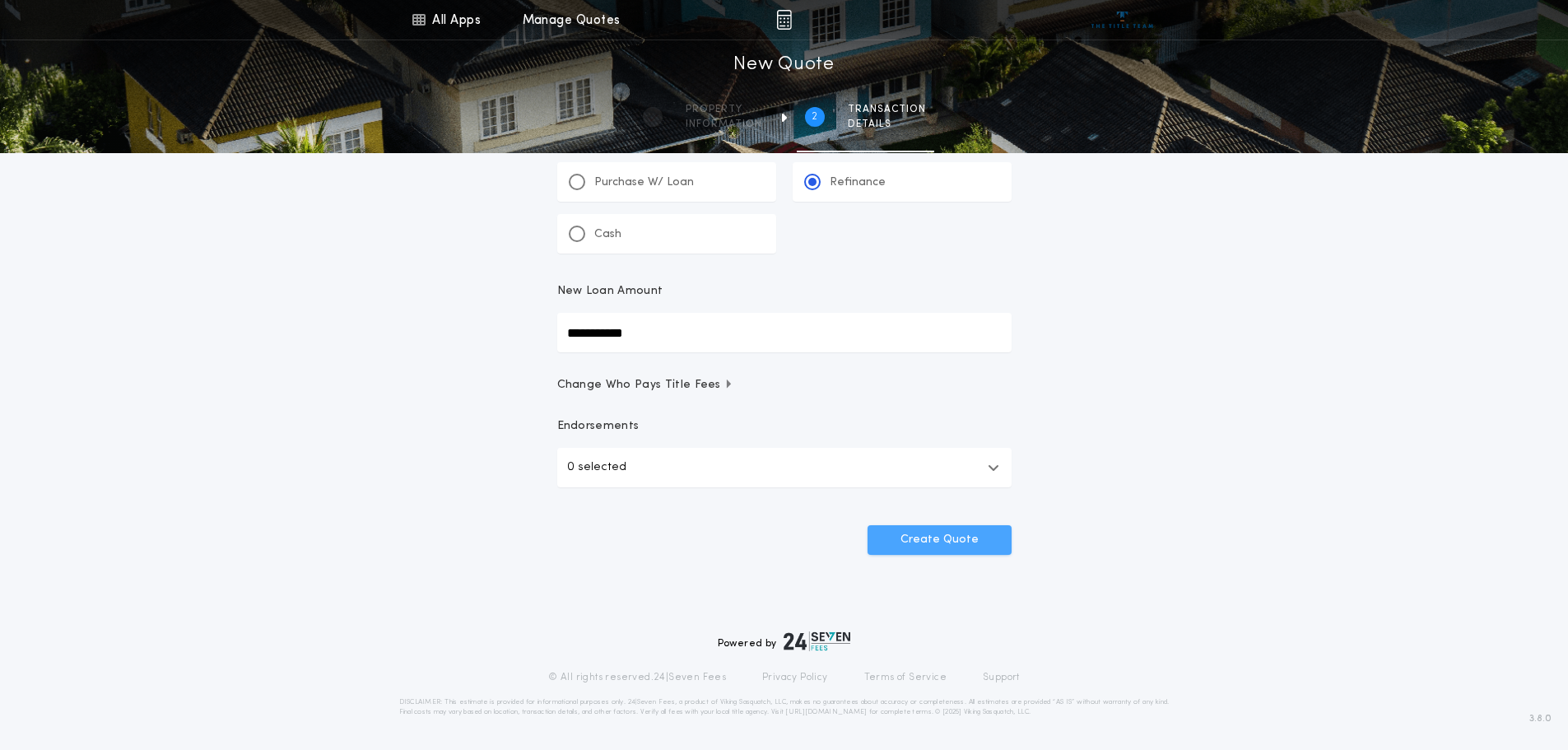
click at [921, 540] on button "Create Quote" at bounding box center [940, 540] width 144 height 29
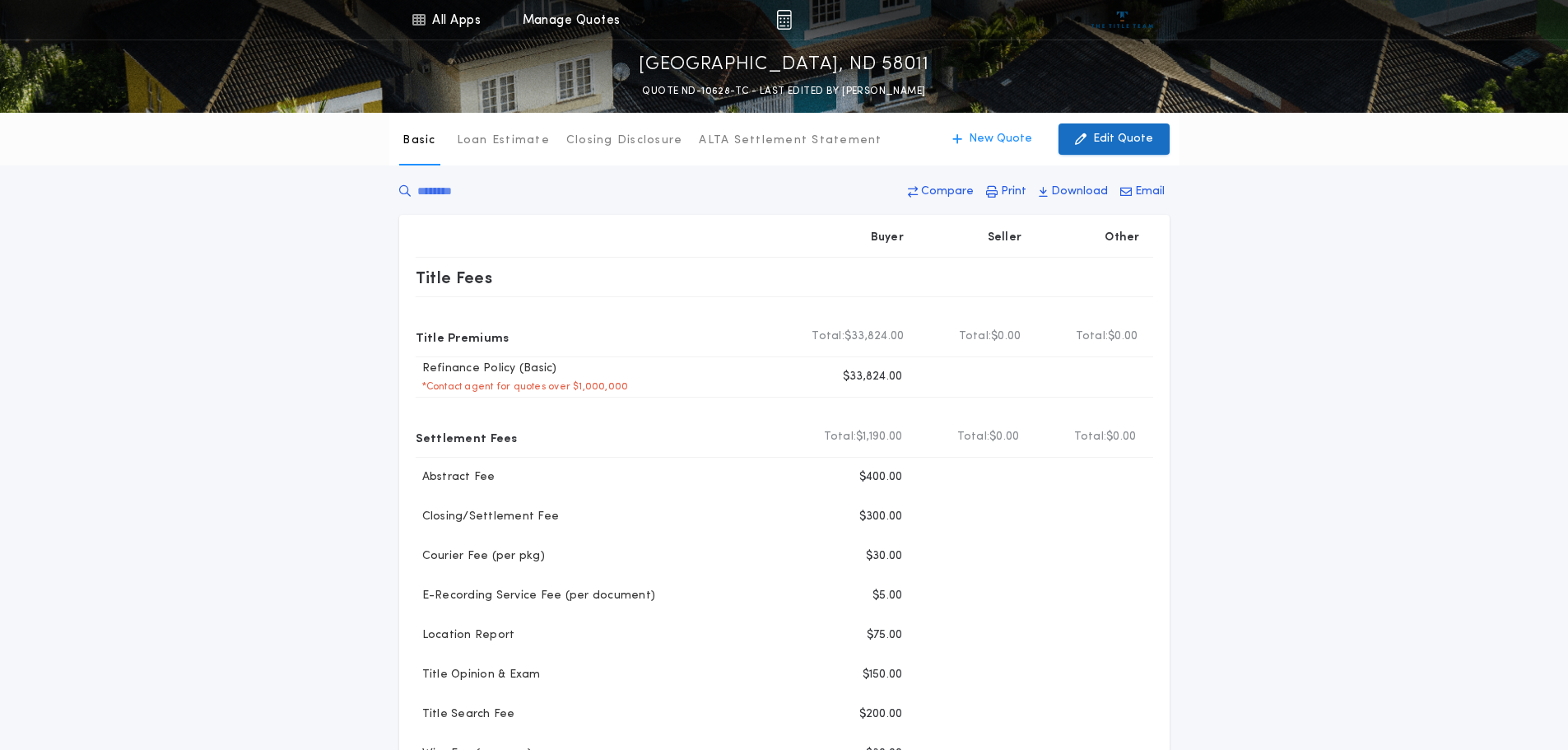
click at [1105, 140] on p "Edit Quote" at bounding box center [1122, 138] width 60 height 16
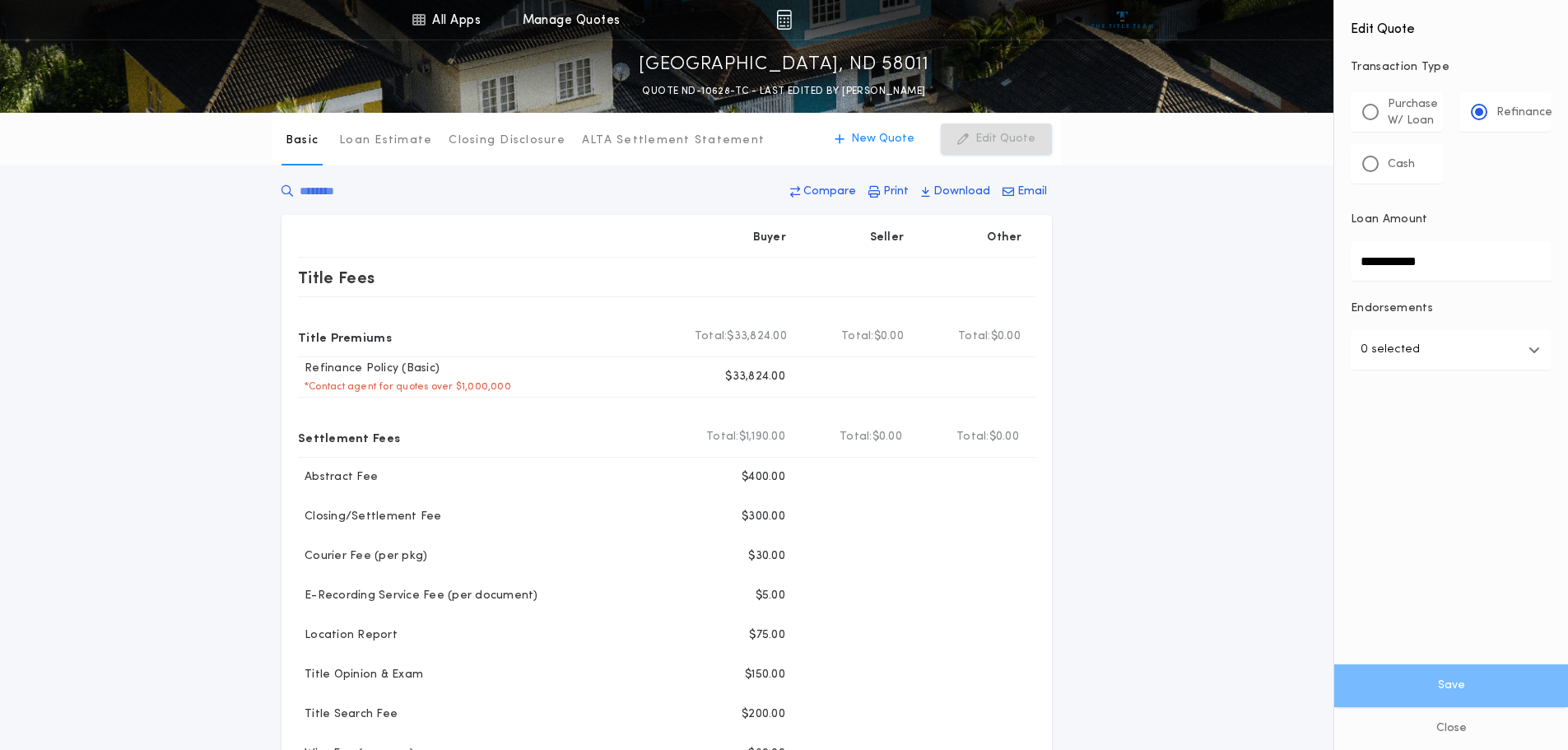
click at [1395, 264] on input "**********" at bounding box center [1451, 261] width 201 height 40
click at [1381, 264] on input "**********" at bounding box center [1451, 261] width 201 height 40
click at [1445, 725] on button "Close" at bounding box center [1451, 727] width 233 height 43
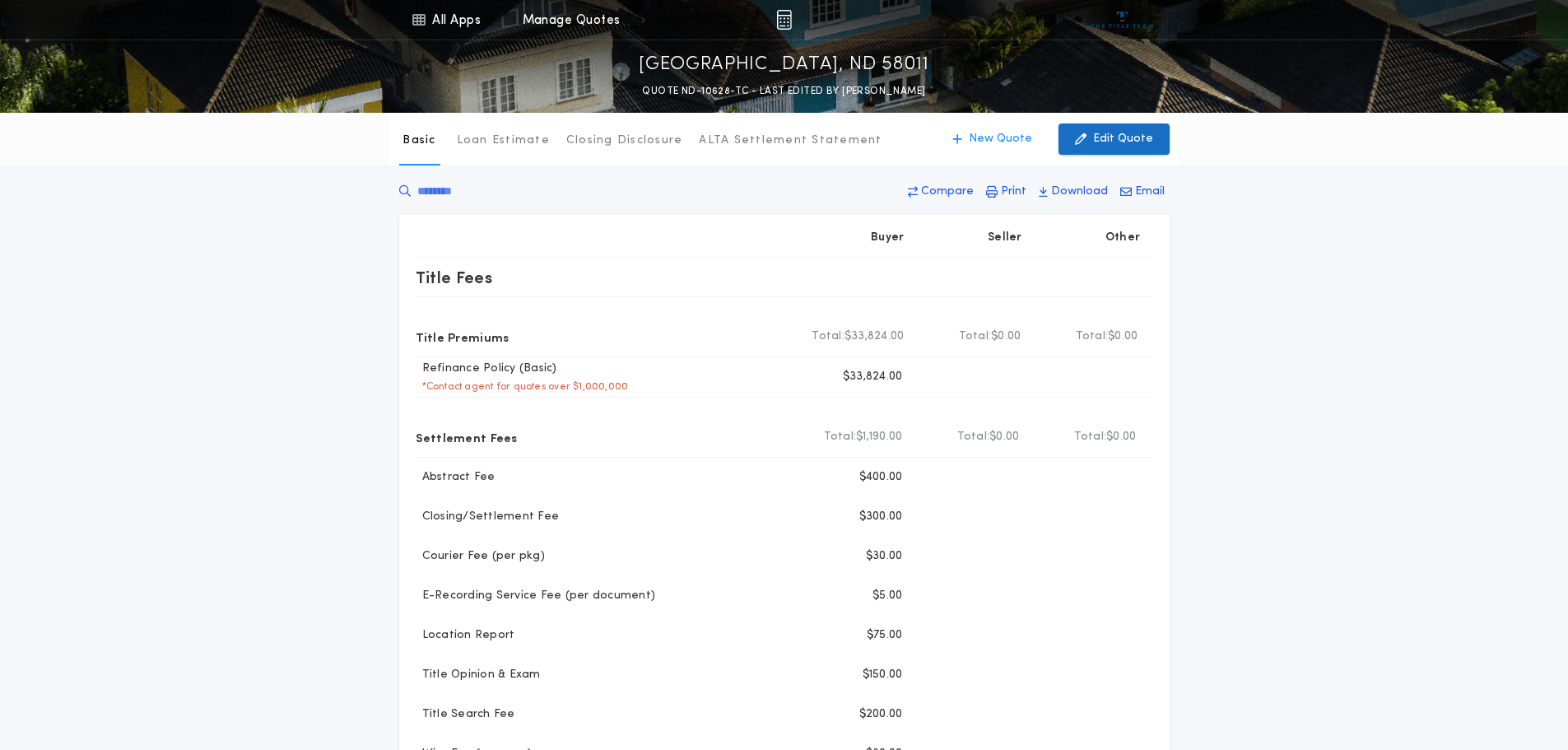
click at [1107, 136] on p "Edit Quote" at bounding box center [1122, 138] width 60 height 16
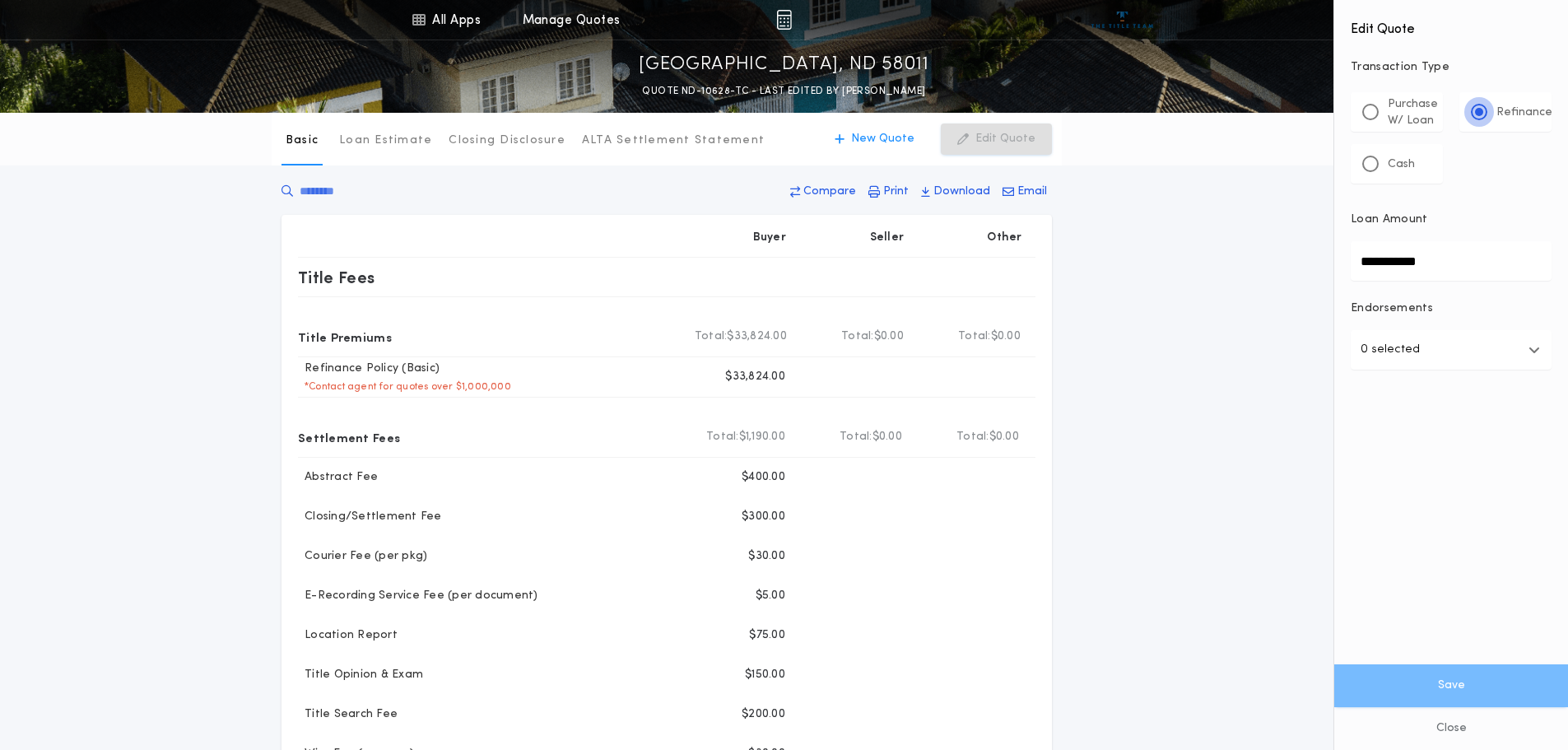
click at [1478, 108] on div at bounding box center [1479, 112] width 9 height 9
click at [1377, 264] on input "**********" at bounding box center [1451, 261] width 201 height 40
click at [1381, 260] on input "**********" at bounding box center [1451, 261] width 201 height 40
click at [1394, 265] on input "**********" at bounding box center [1451, 261] width 201 height 40
drag, startPoint x: 1435, startPoint y: 262, endPoint x: 1332, endPoint y: 263, distance: 103.0
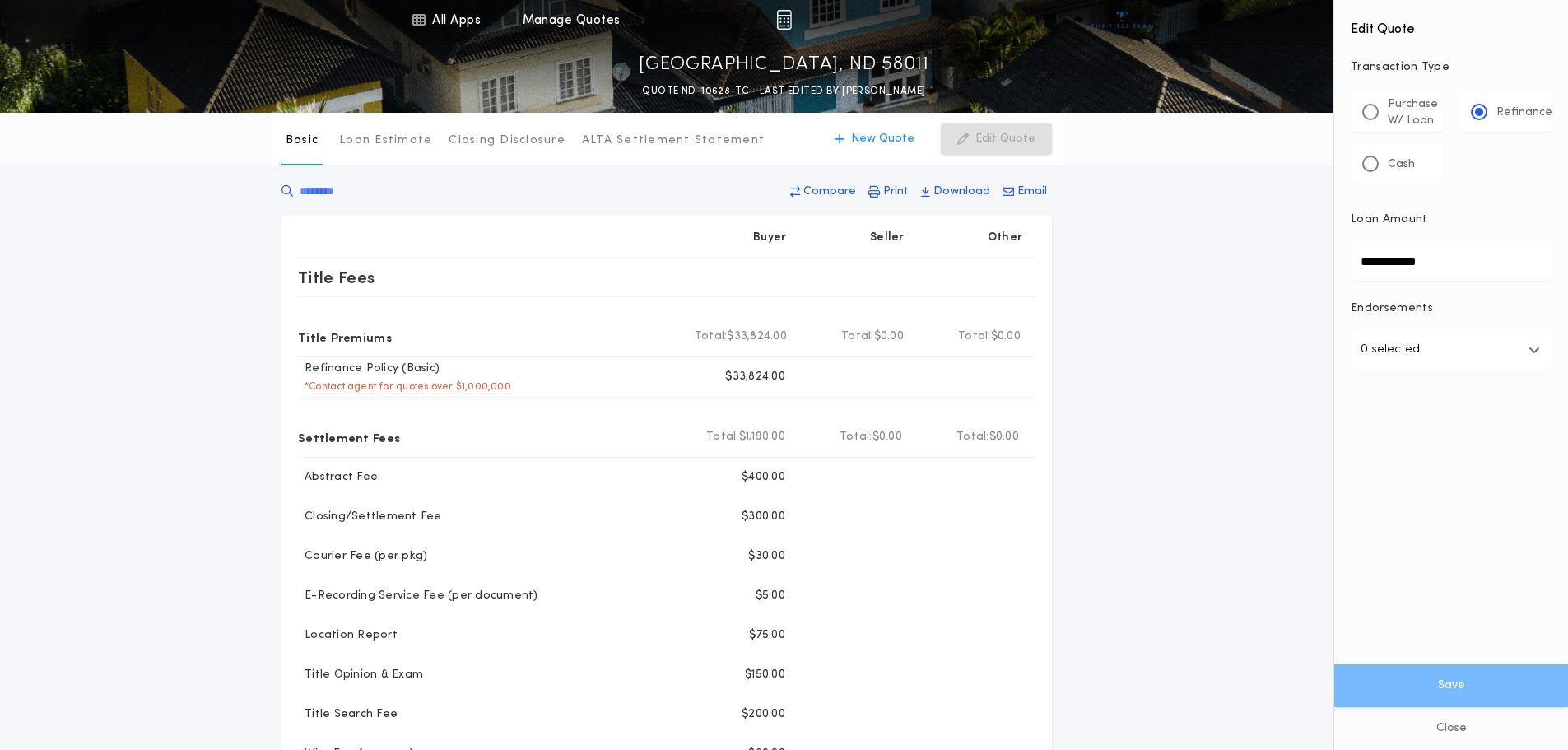
click at [1332, 263] on div "All Apps Title Calculator Buyer's Estimate Menu All Apps Manage Quotes [GEOGRAP…" at bounding box center [784, 645] width 1568 height 1290
type input "********"
click at [1434, 686] on button "Save" at bounding box center [1451, 685] width 233 height 43
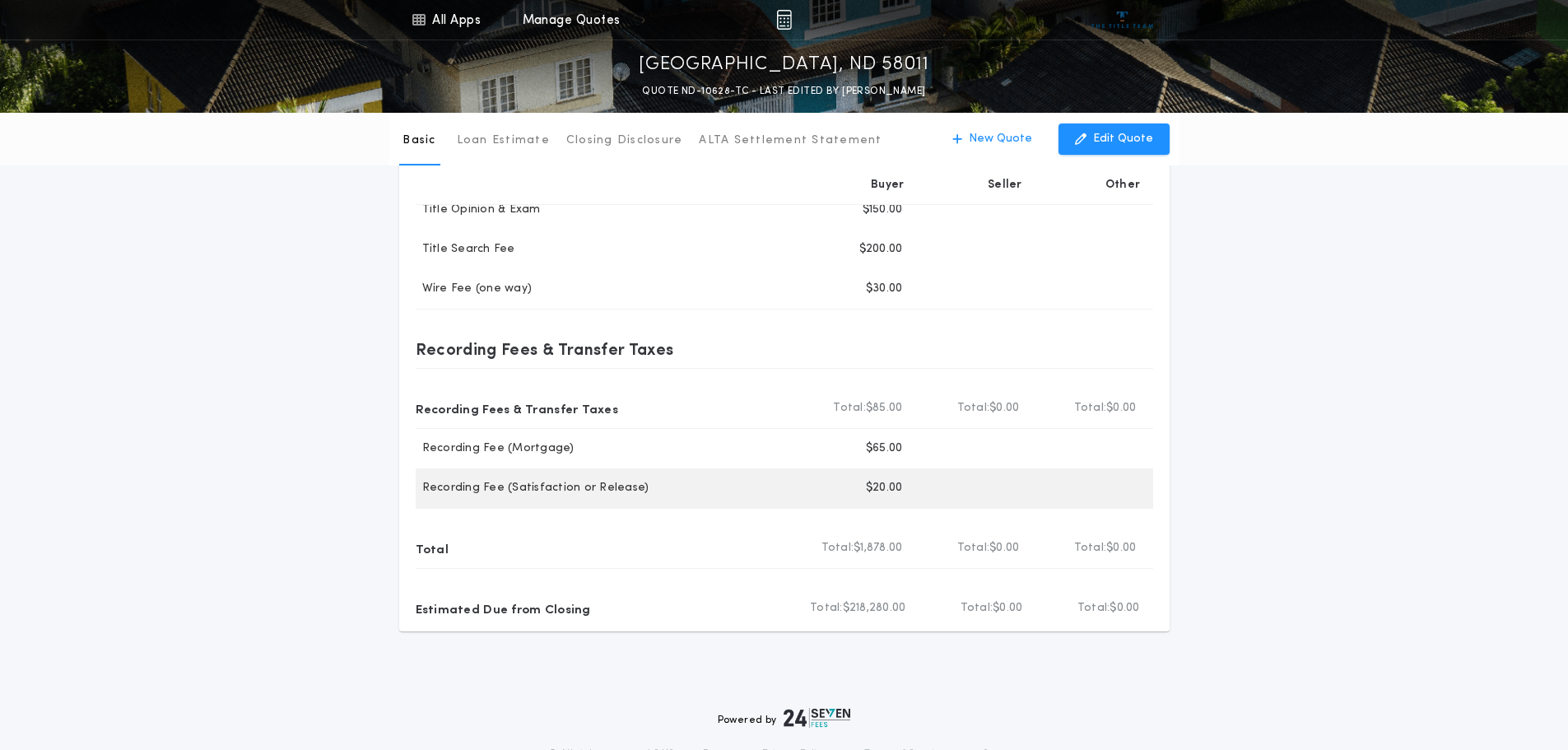
scroll to position [494, 0]
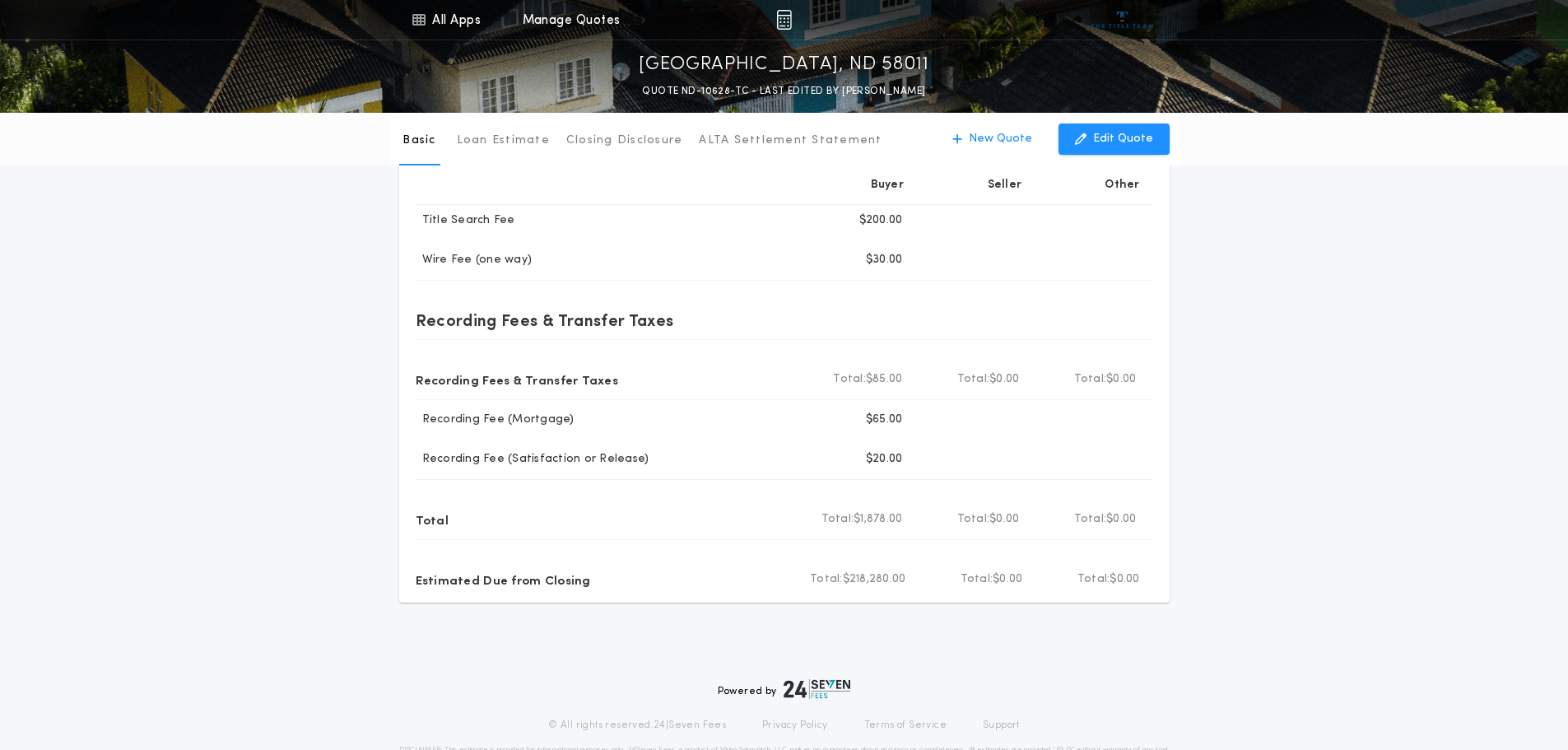
click at [268, 442] on div "Basic Loan Estimate Closing Disclosure ALTA Settlement Statement Basic New Quot…" at bounding box center [784, 110] width 1568 height 983
